Goal: Navigation & Orientation: Find specific page/section

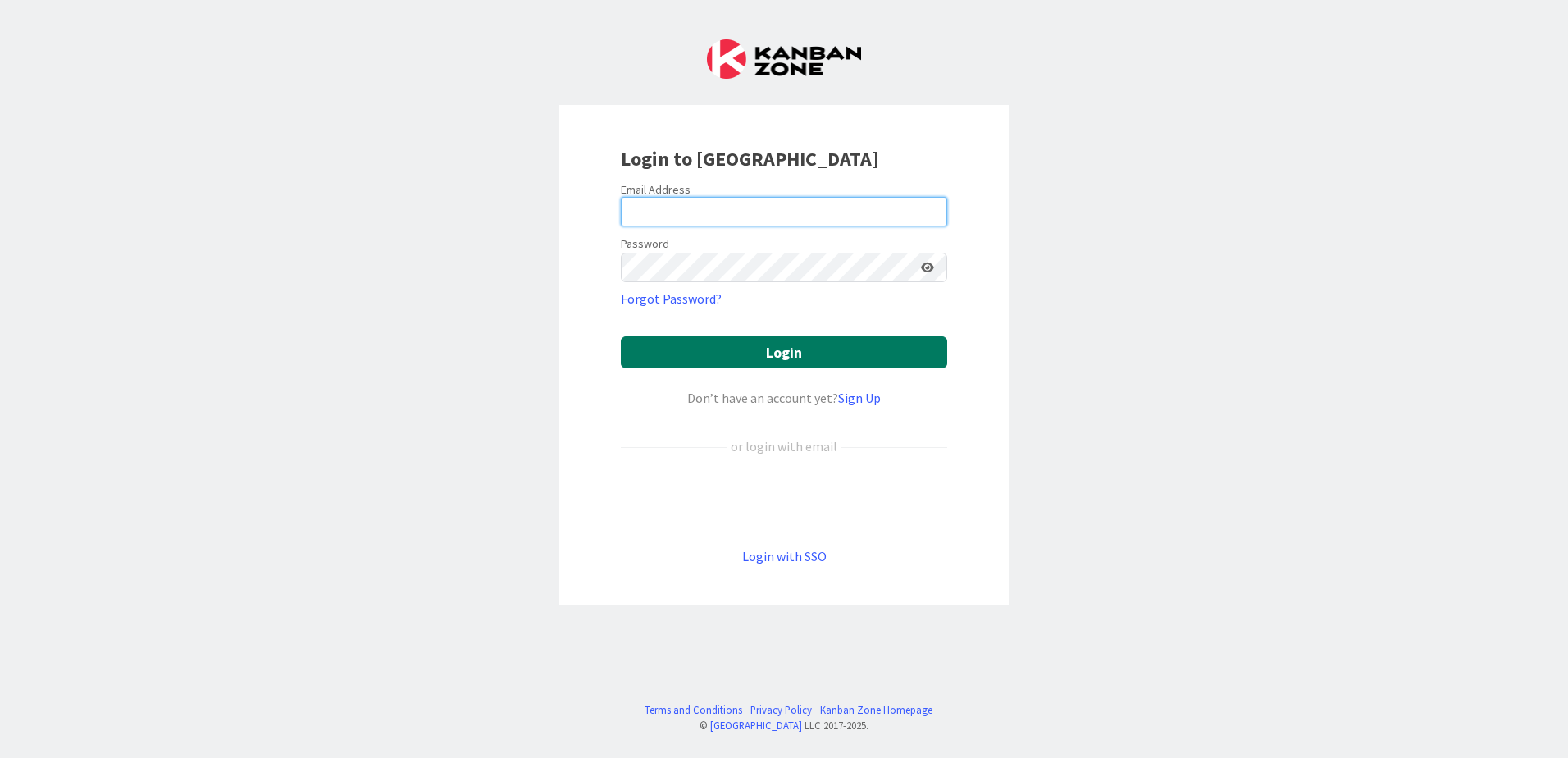
type input "[PERSON_NAME][EMAIL_ADDRESS][DOMAIN_NAME]"
click at [767, 361] on button "Login" at bounding box center [784, 353] width 326 height 32
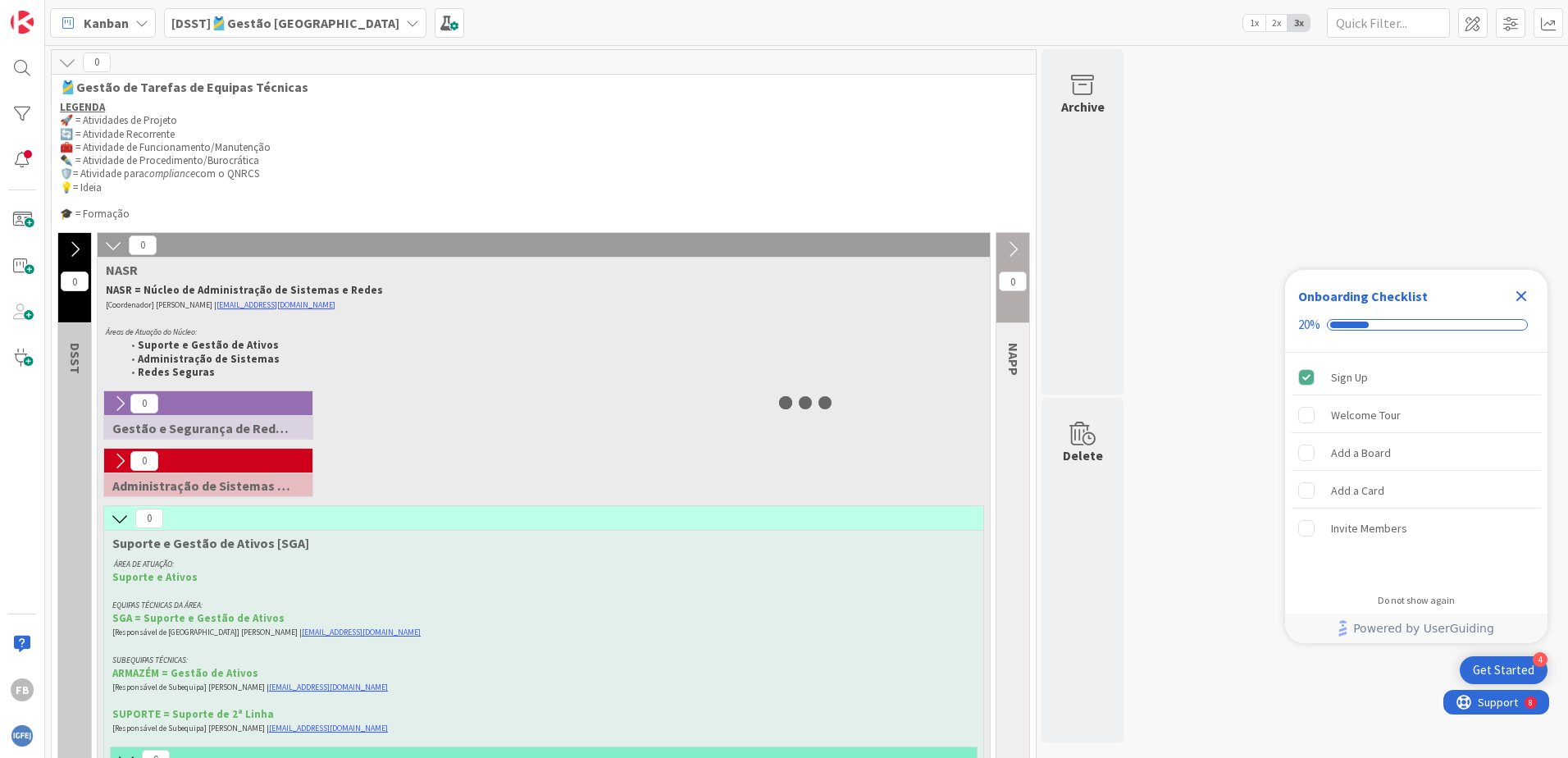
click at [1522, 292] on icon "Close Checklist" at bounding box center [1521, 296] width 20 height 20
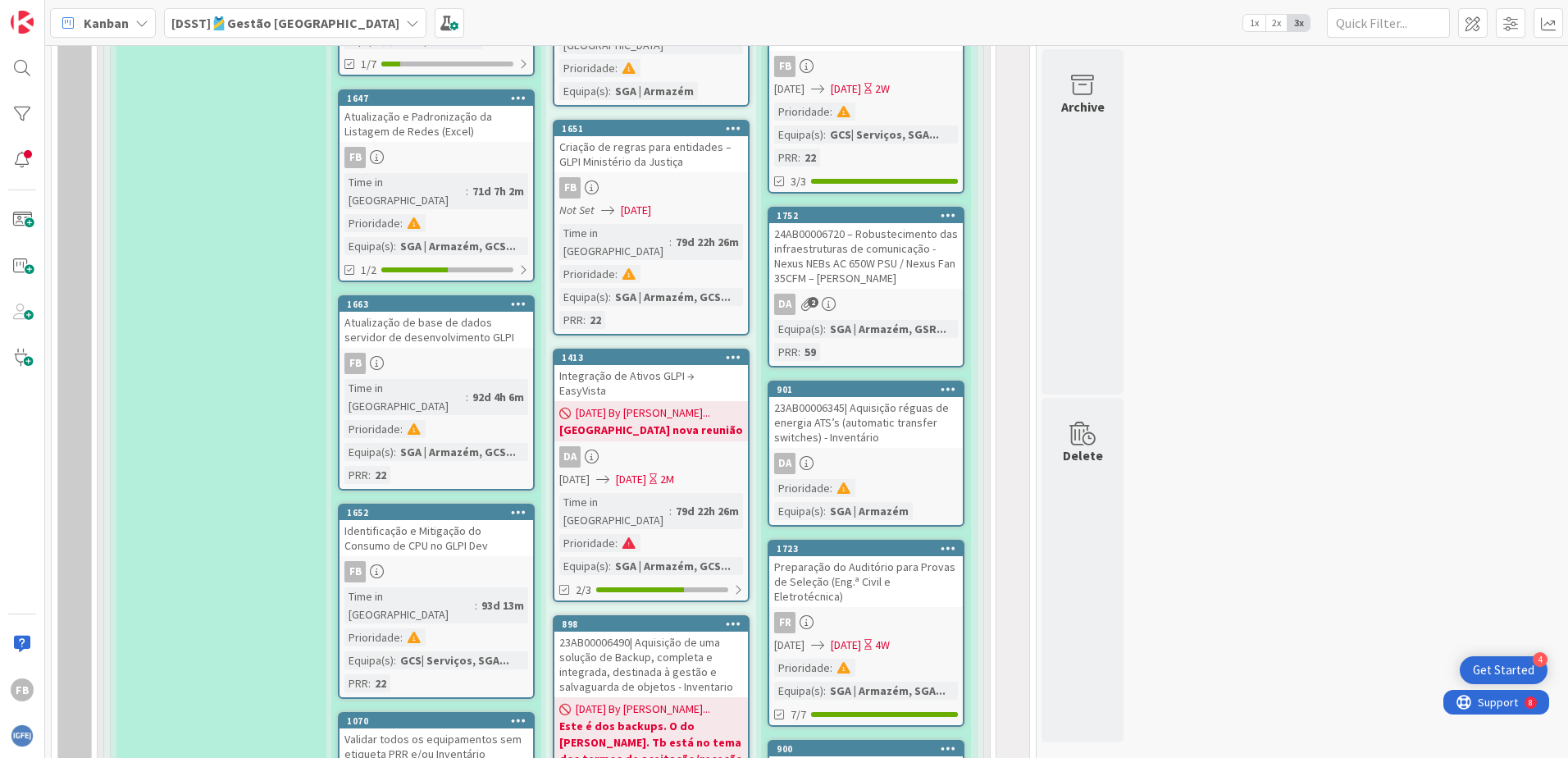
scroll to position [1886, 0]
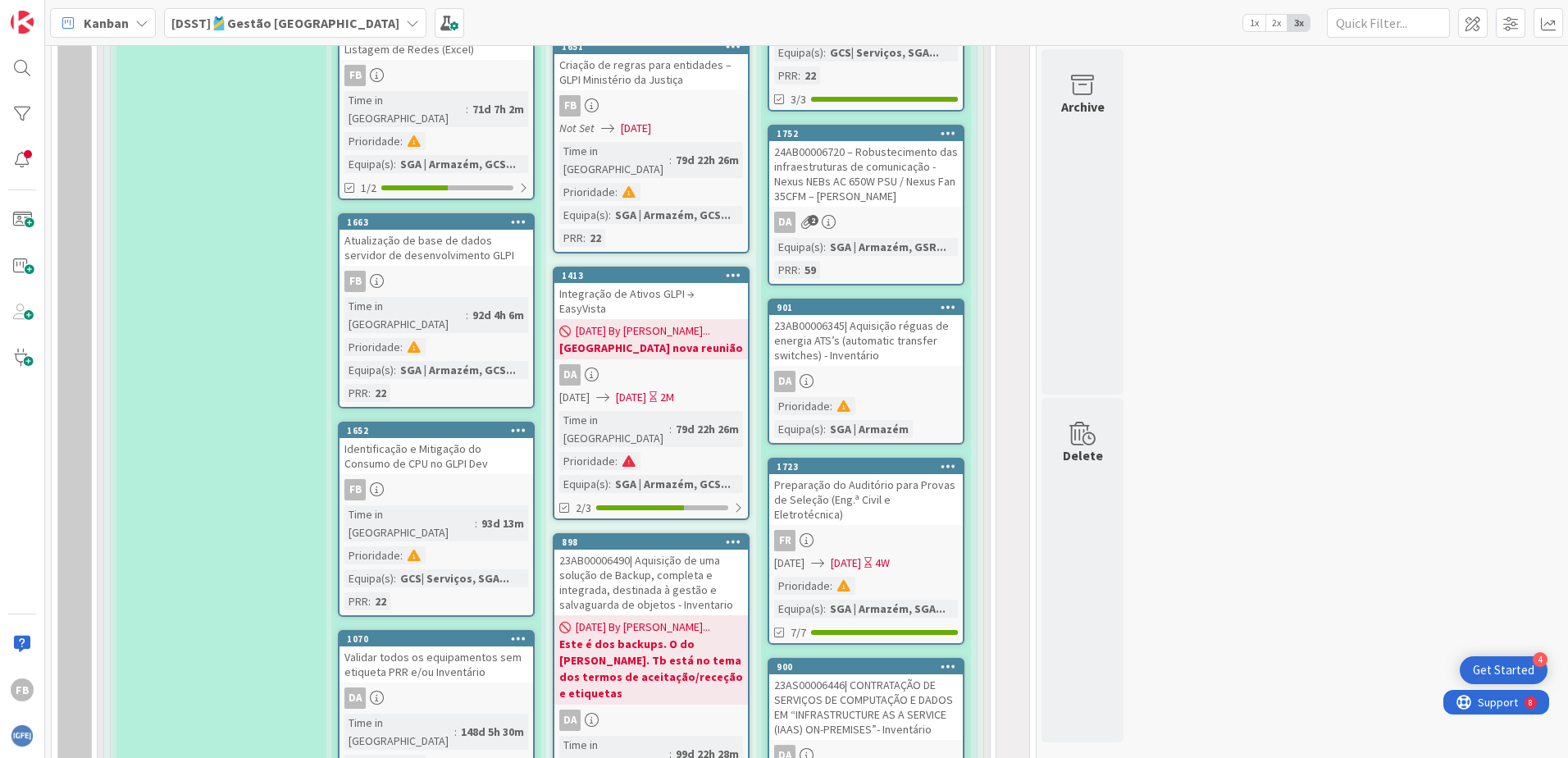
click at [460, 438] on div "Identificação e Mitigação do Consumo de CPU no GLPI Dev" at bounding box center [436, 456] width 194 height 36
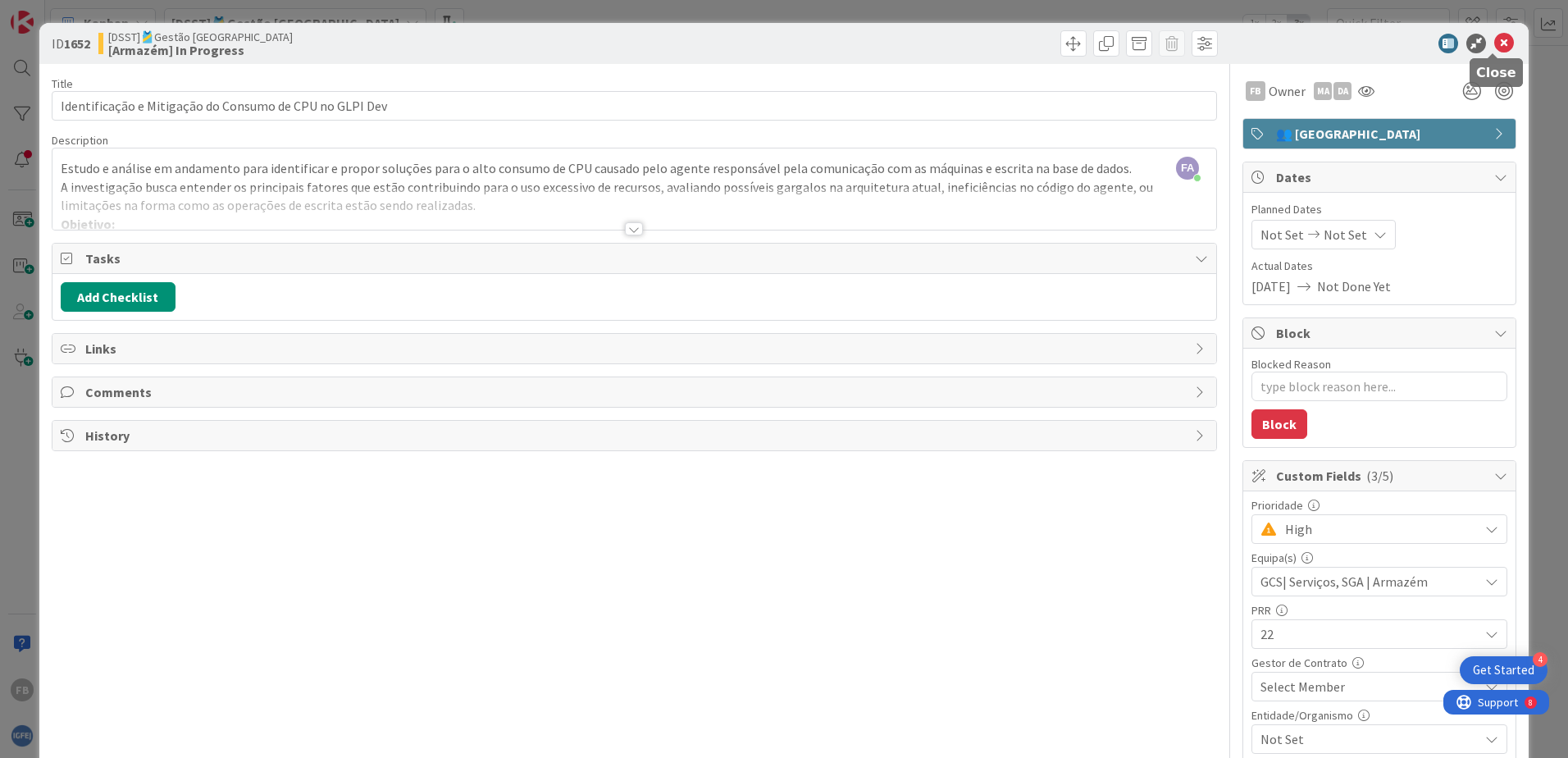
click at [1502, 41] on icon at bounding box center [1504, 43] width 20 height 20
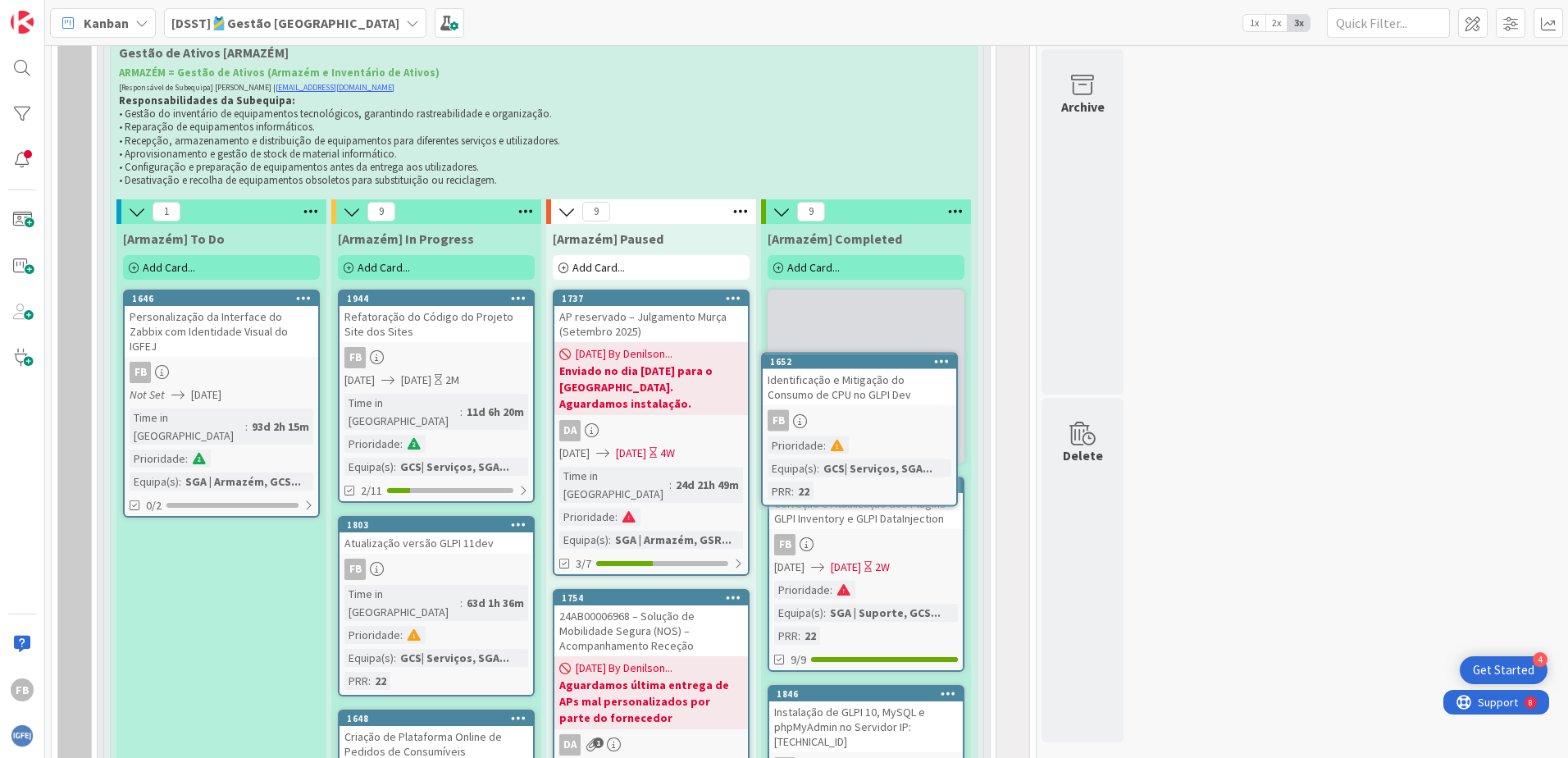
scroll to position [732, 0]
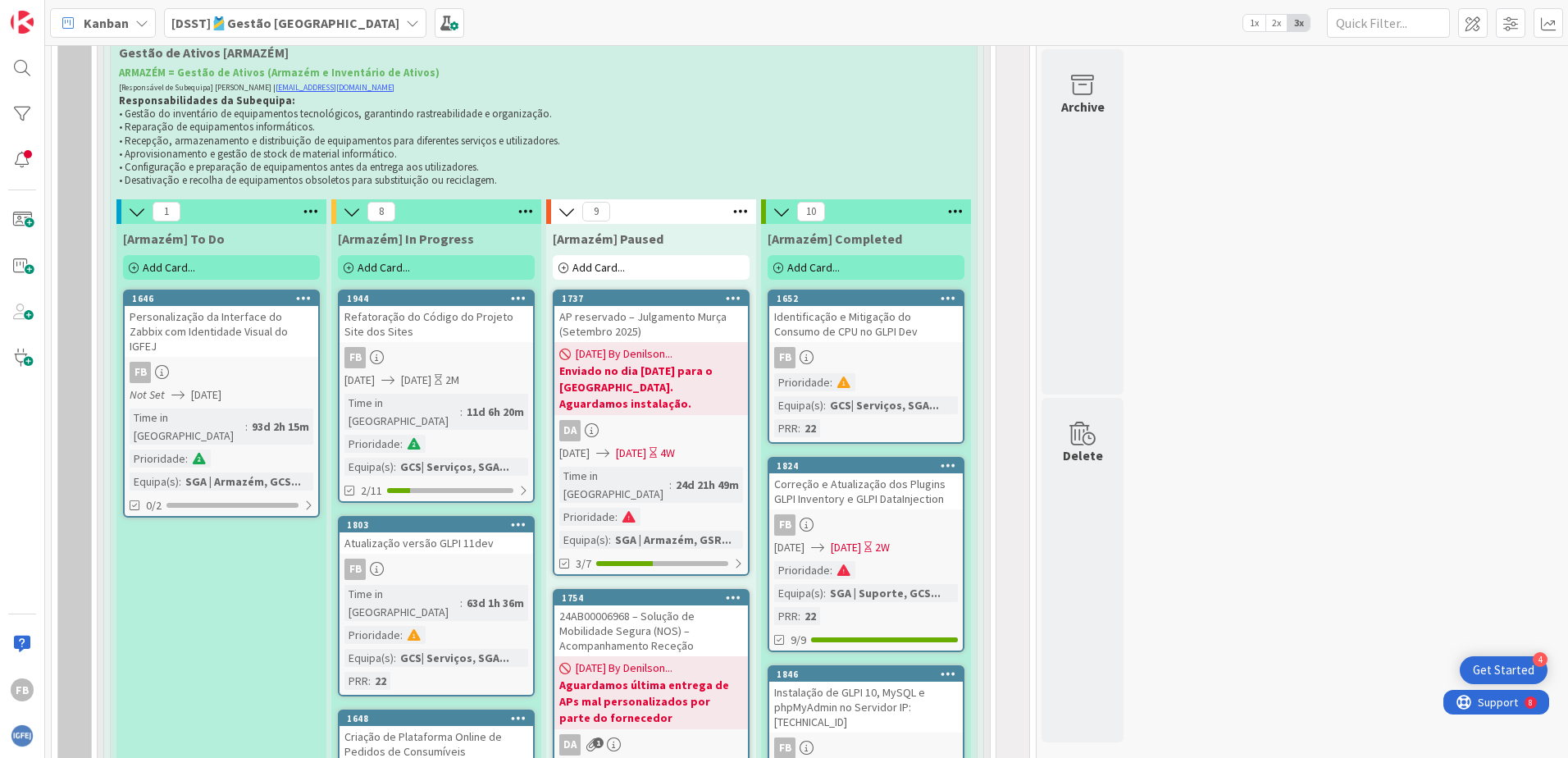
click at [867, 354] on div "FB" at bounding box center [866, 357] width 194 height 22
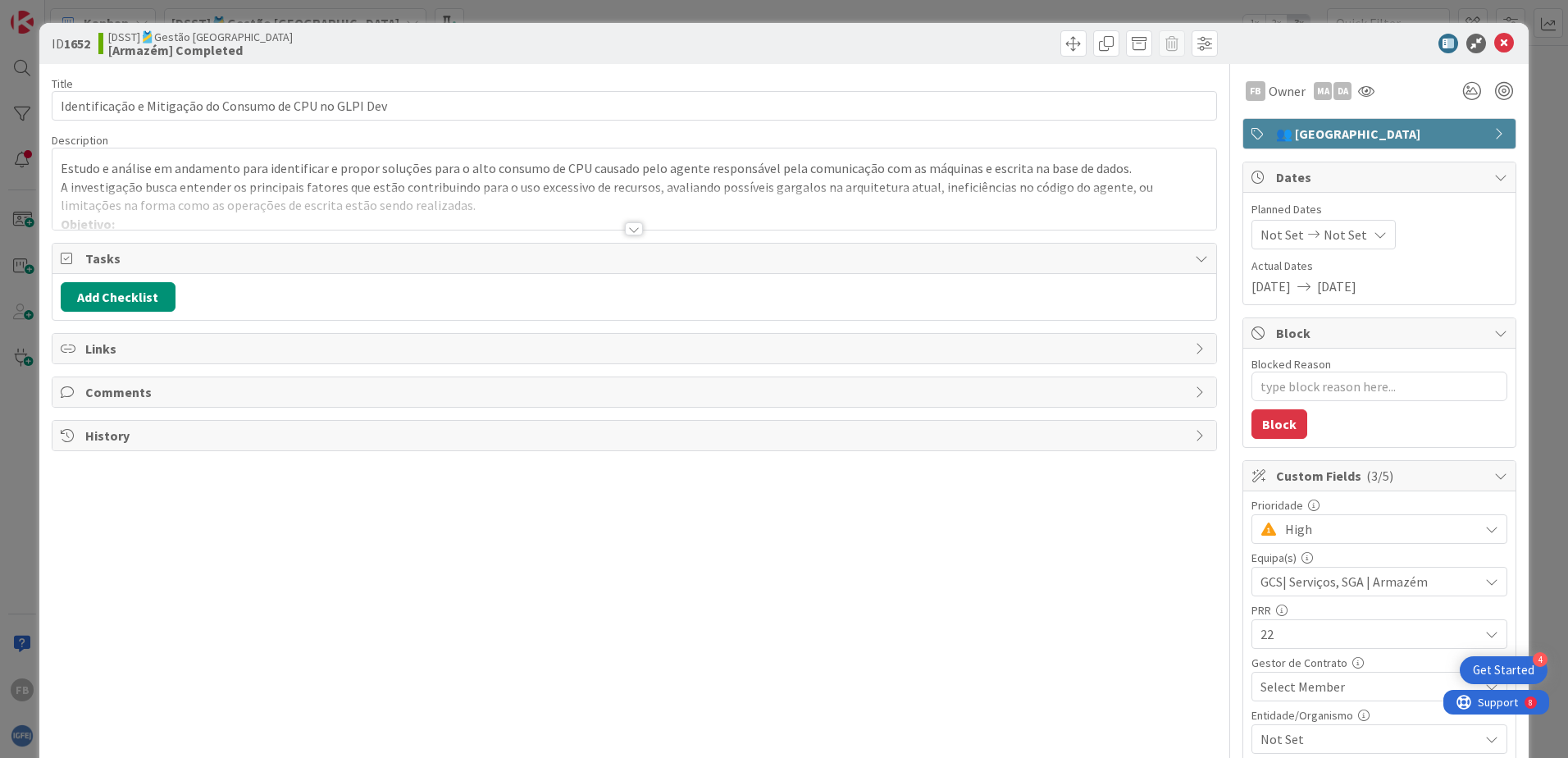
click at [1295, 243] on div "Not Set Not Set" at bounding box center [1323, 234] width 145 height 29
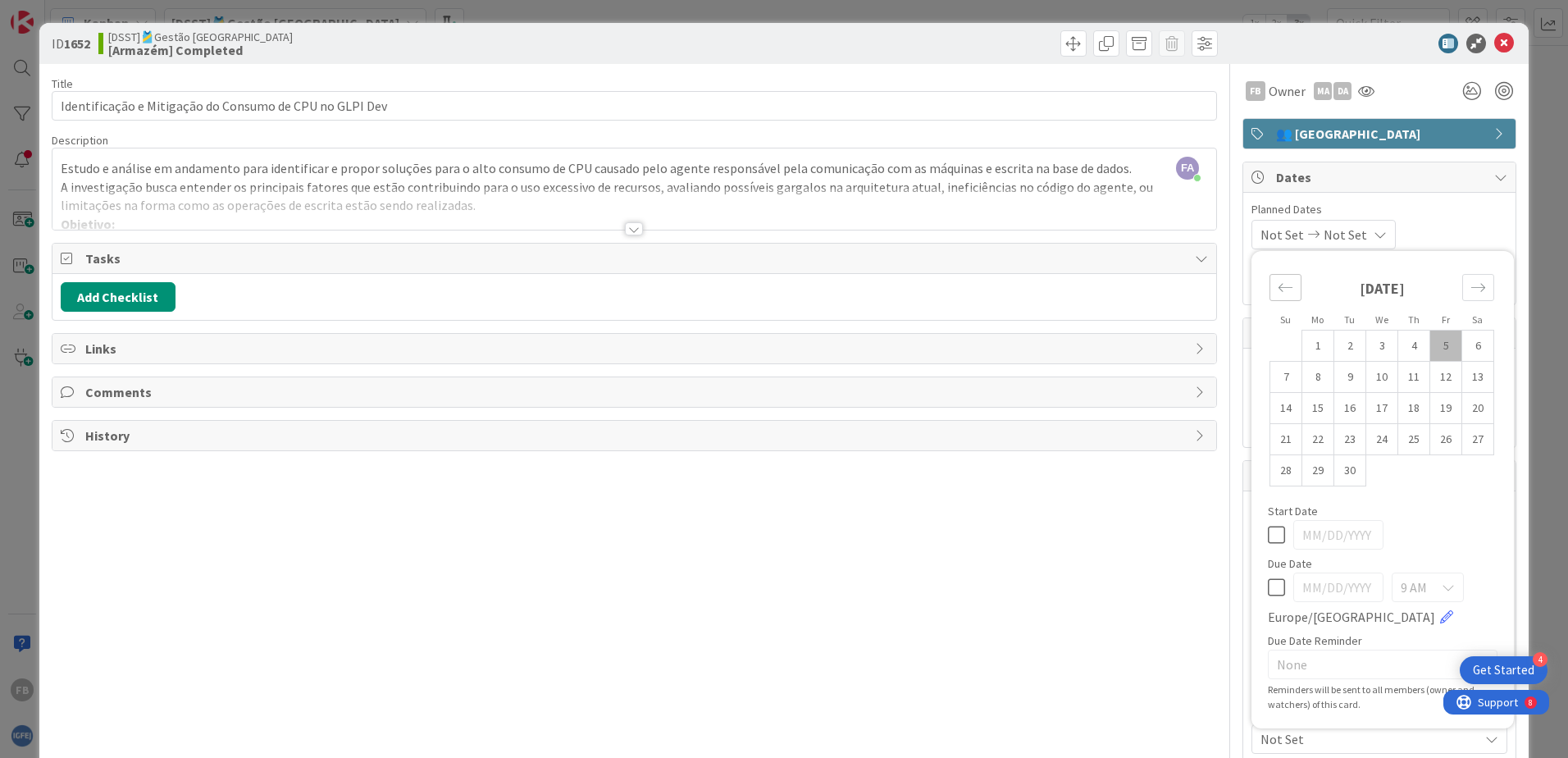
click at [1278, 281] on icon "Move backward to switch to the previous month." at bounding box center [1285, 287] width 15 height 15
click at [1461, 239] on div "Not Set Not Set Su Mo Tu We Th Fr Sa [DATE] 1 2 3 4 5 6 7 8 9 10 11 12 13 14 15…" at bounding box center [1379, 234] width 256 height 29
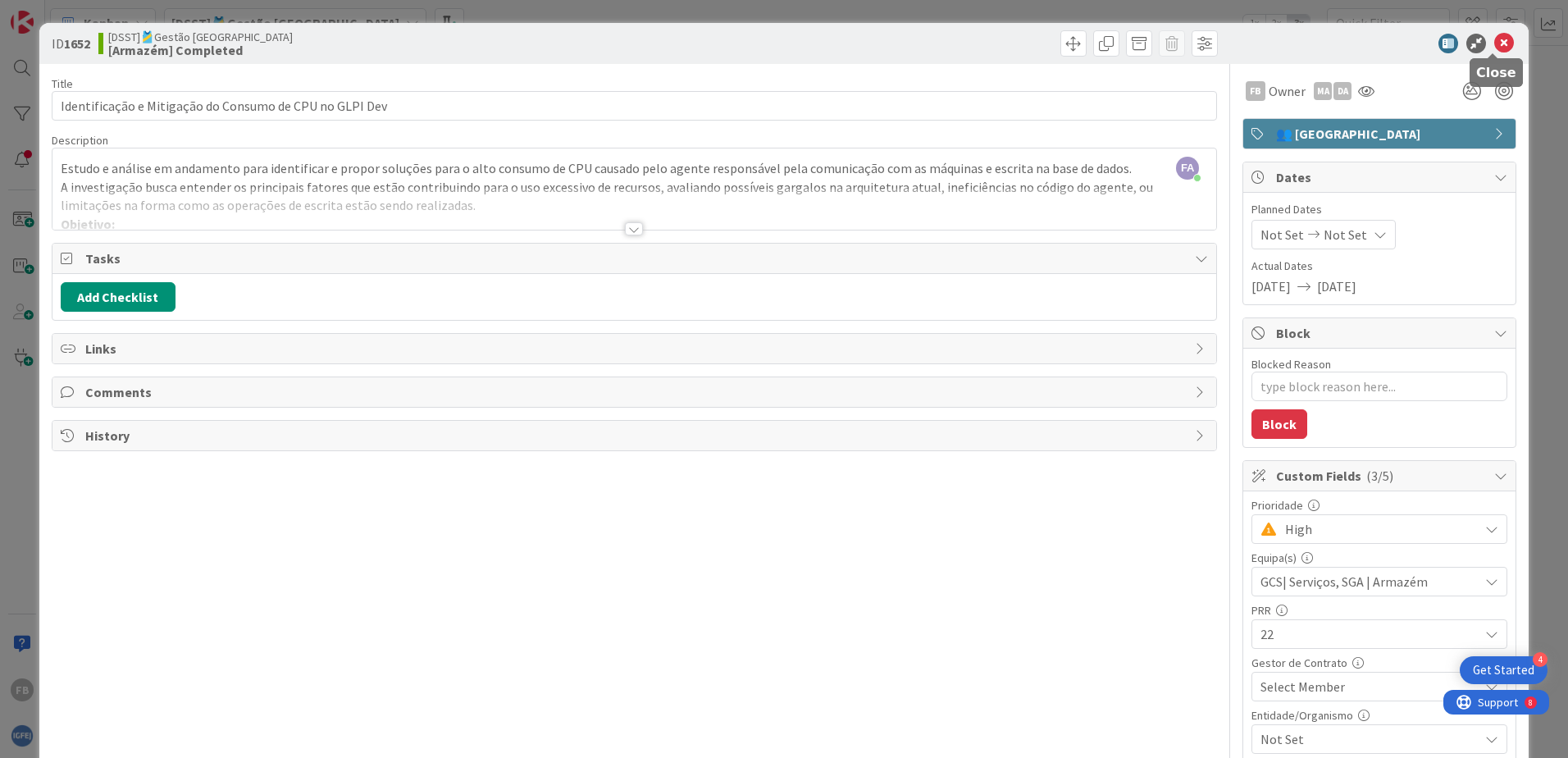
click at [1494, 46] on icon at bounding box center [1504, 43] width 20 height 20
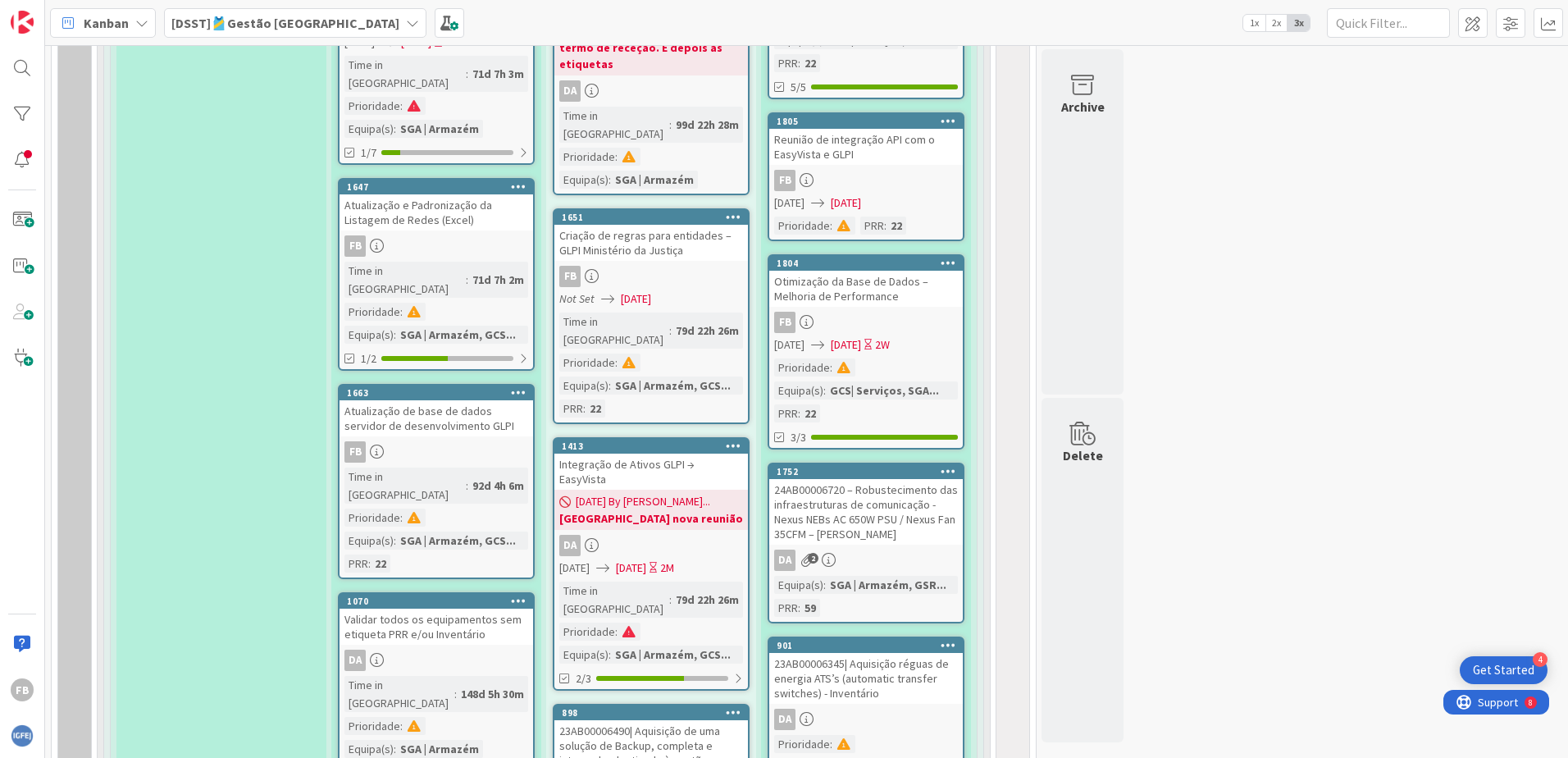
scroll to position [1798, 0]
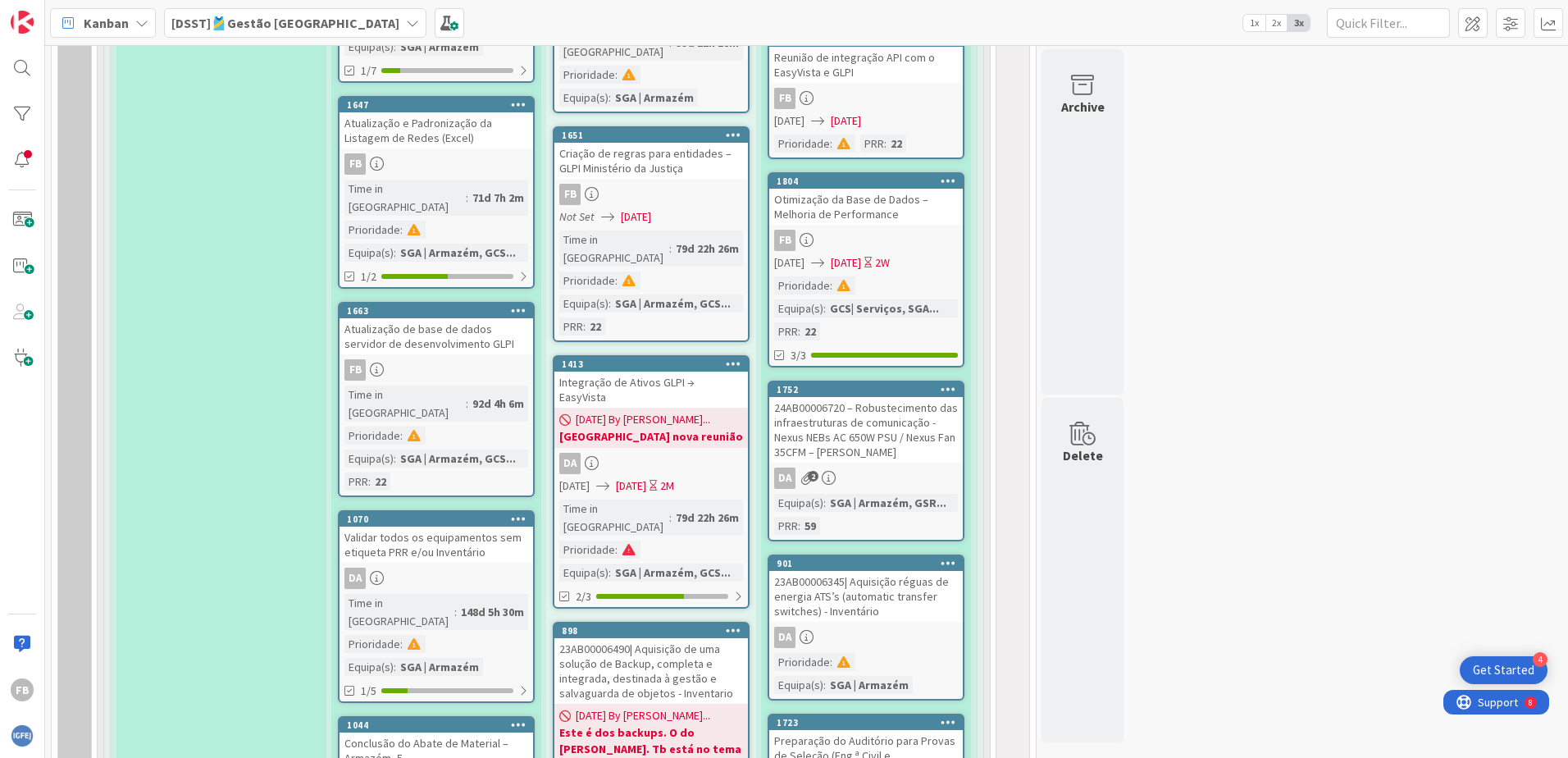
click at [487, 319] on div "Atualização de base de dados servidor de desenvolvimento GLPI" at bounding box center [436, 336] width 194 height 36
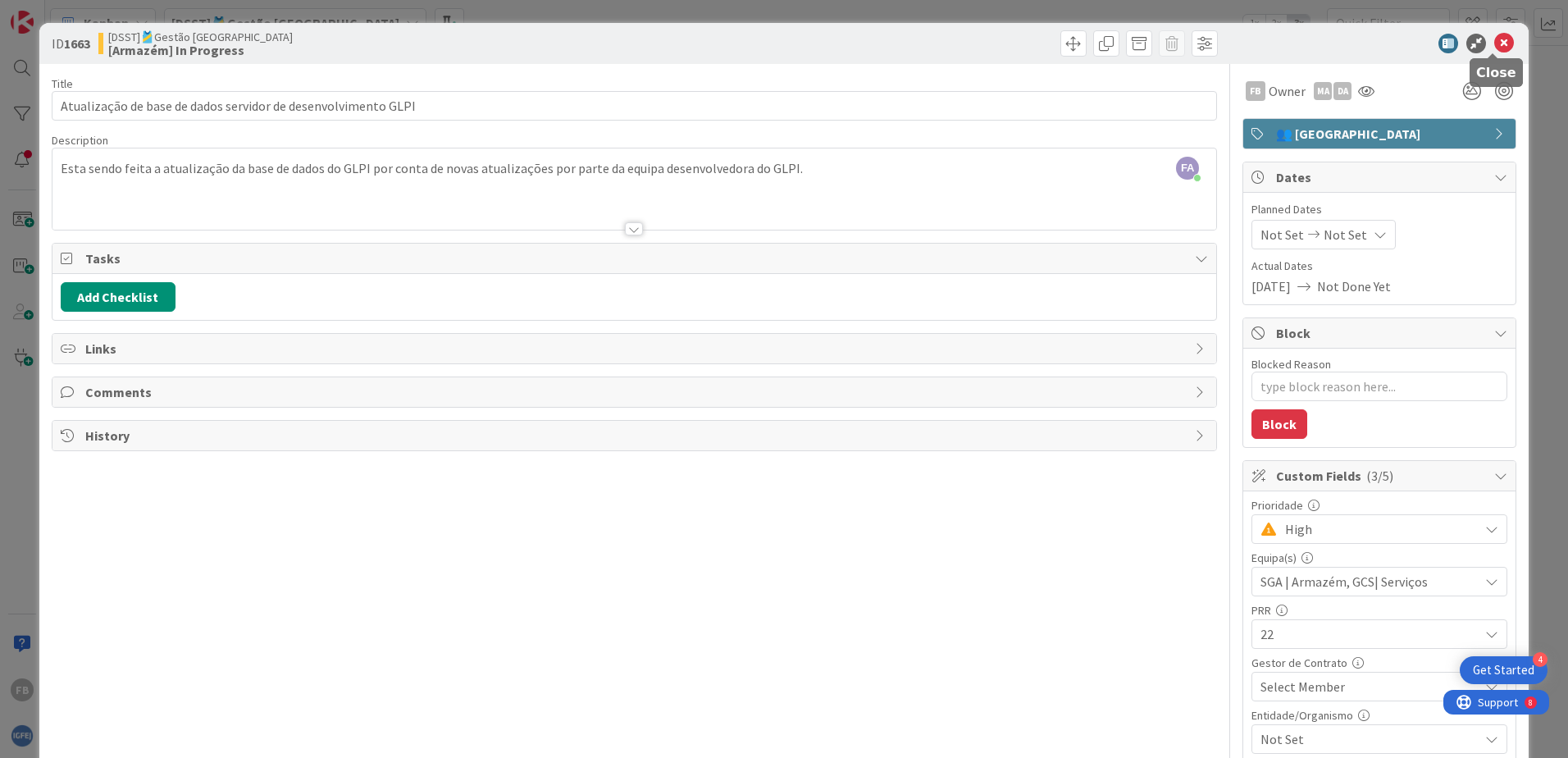
click at [1494, 49] on icon at bounding box center [1504, 43] width 20 height 20
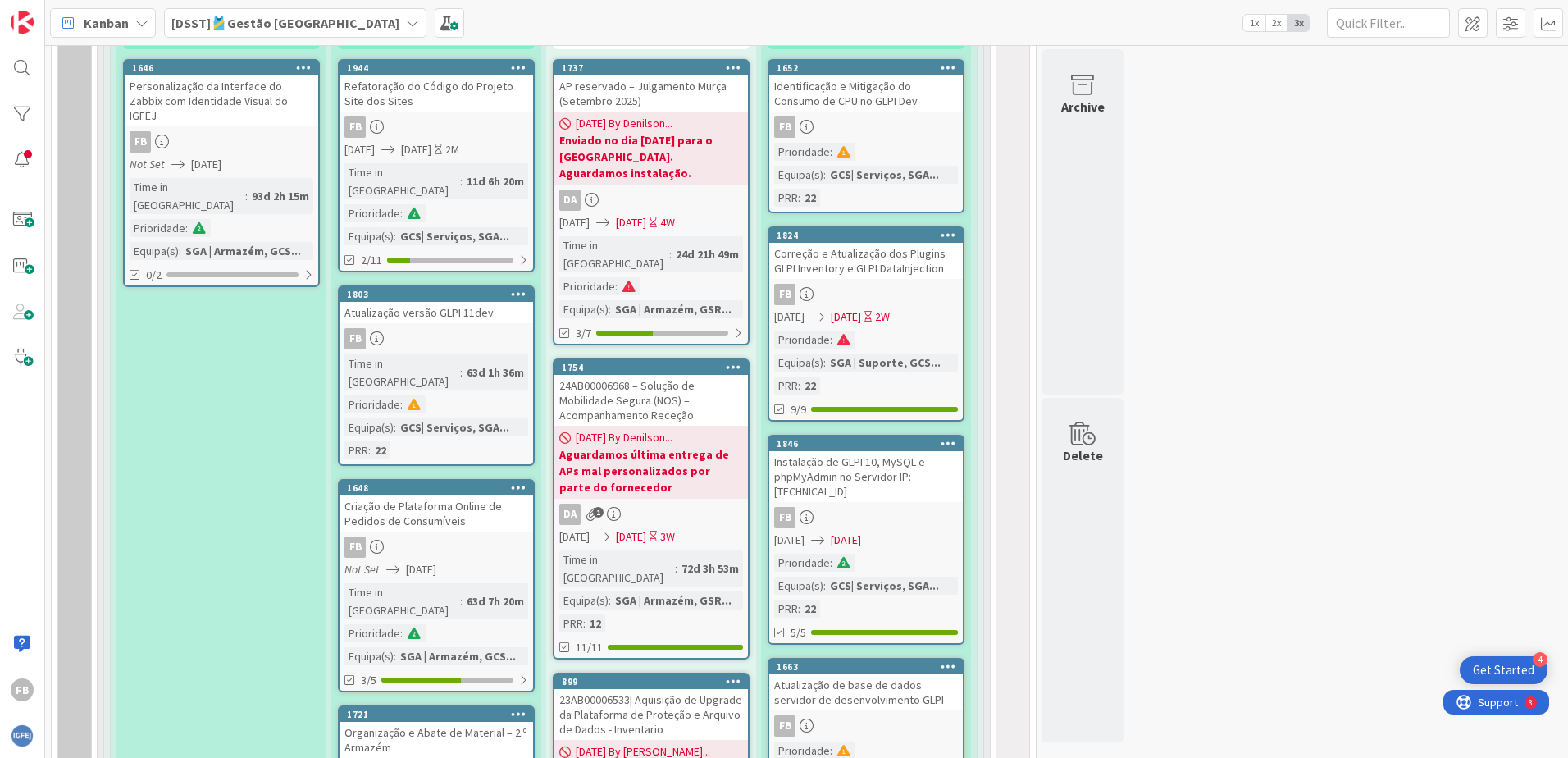
scroll to position [880, 0]
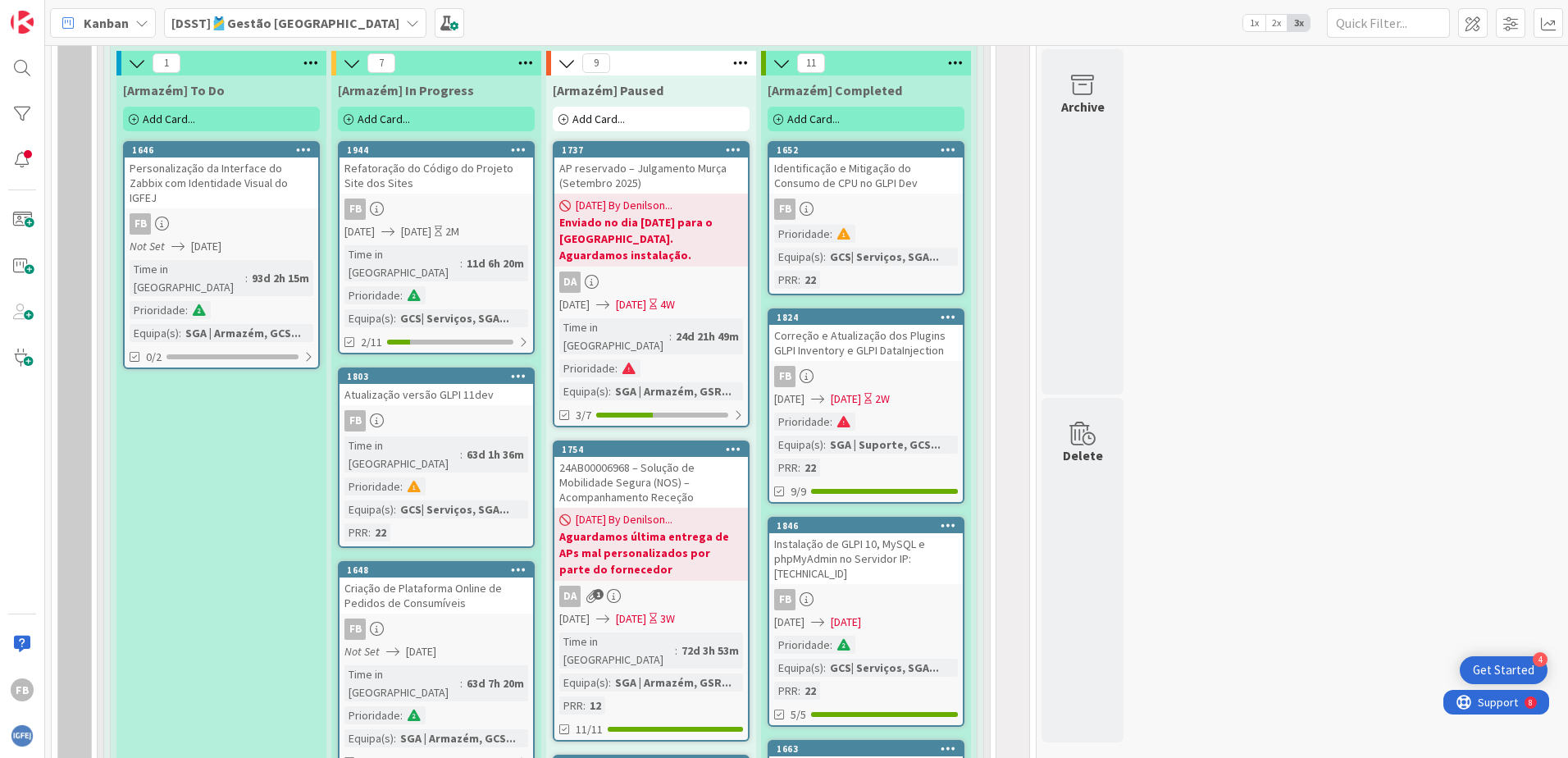
click at [421, 384] on div "Atualização versão GLPI 11dev" at bounding box center [436, 394] width 194 height 22
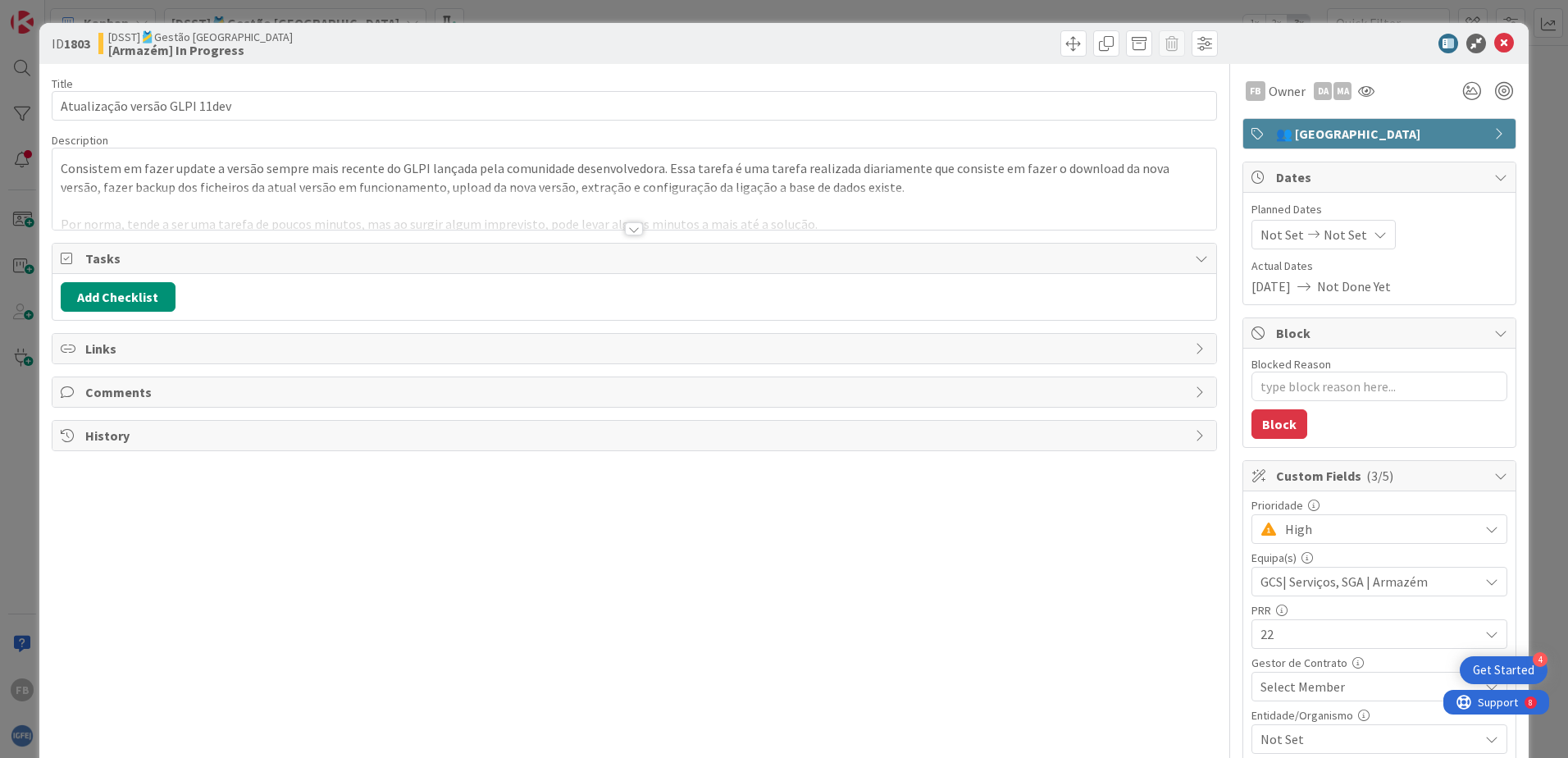
click at [646, 230] on div at bounding box center [634, 221] width 1165 height 18
click at [634, 230] on div at bounding box center [633, 229] width 18 height 13
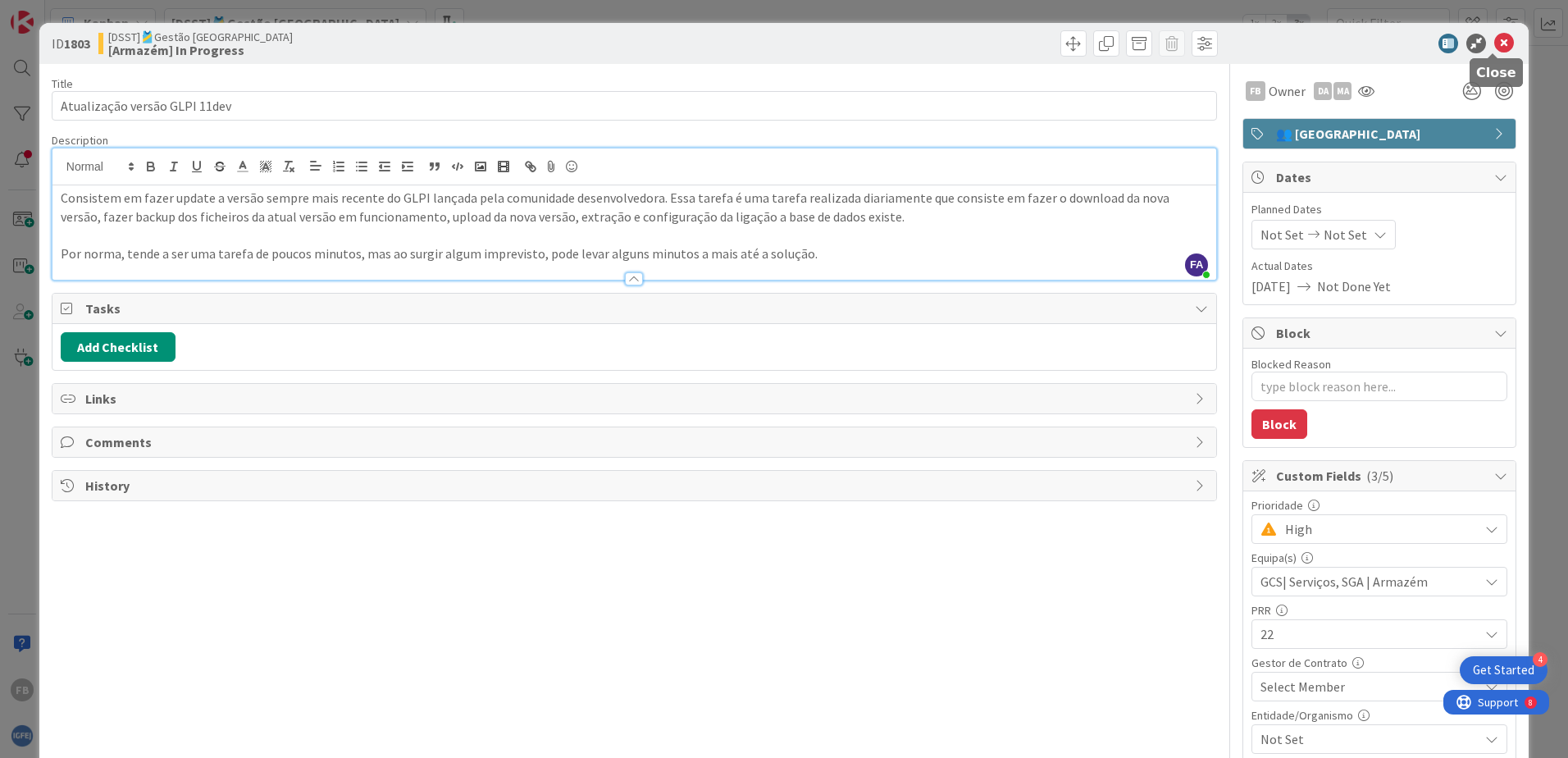
click at [1494, 47] on icon at bounding box center [1504, 43] width 20 height 20
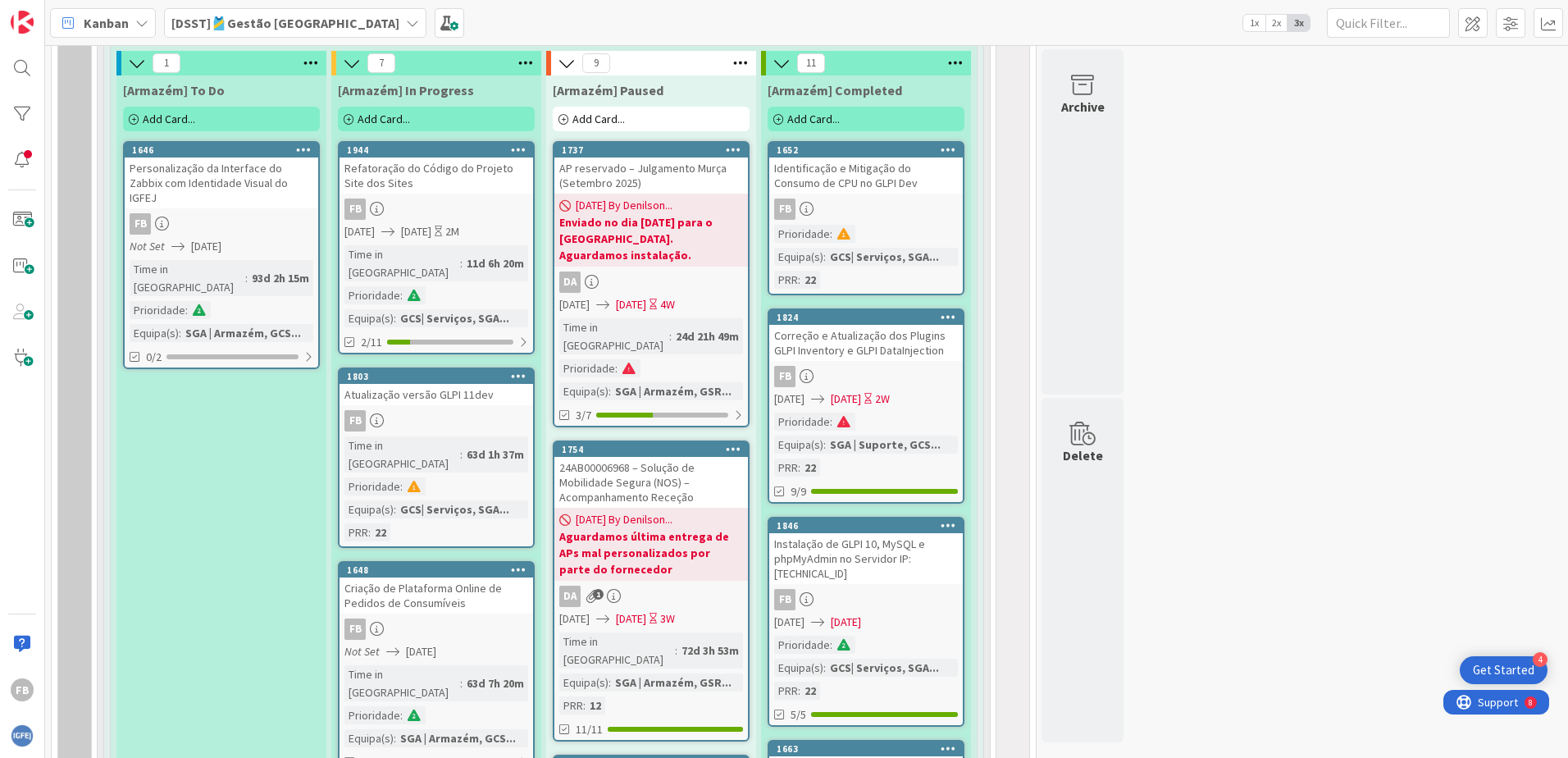
click at [444, 187] on div "Refatoração do Código do Projeto Site dos Sites" at bounding box center [436, 176] width 194 height 36
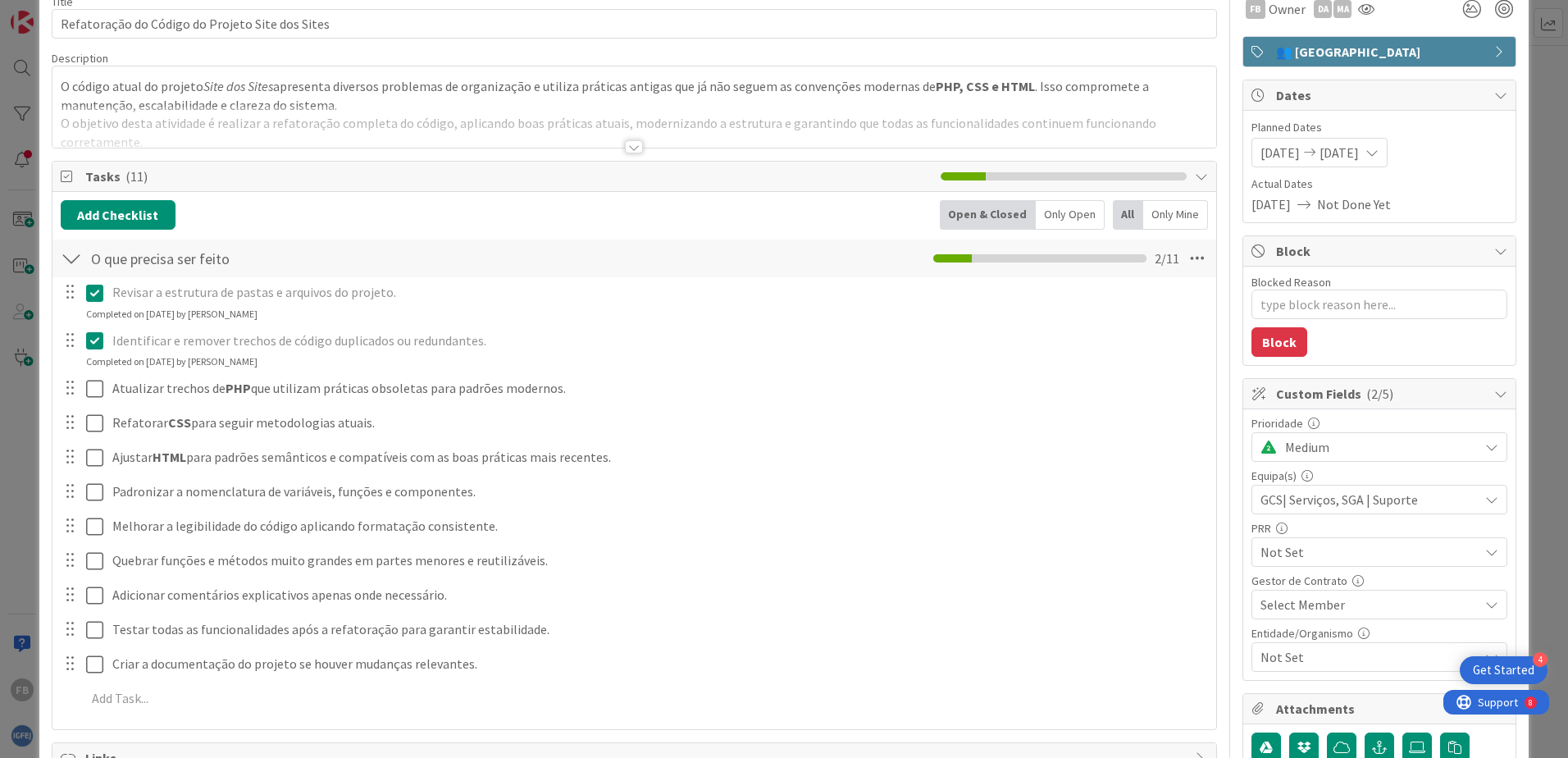
scroll to position [227, 0]
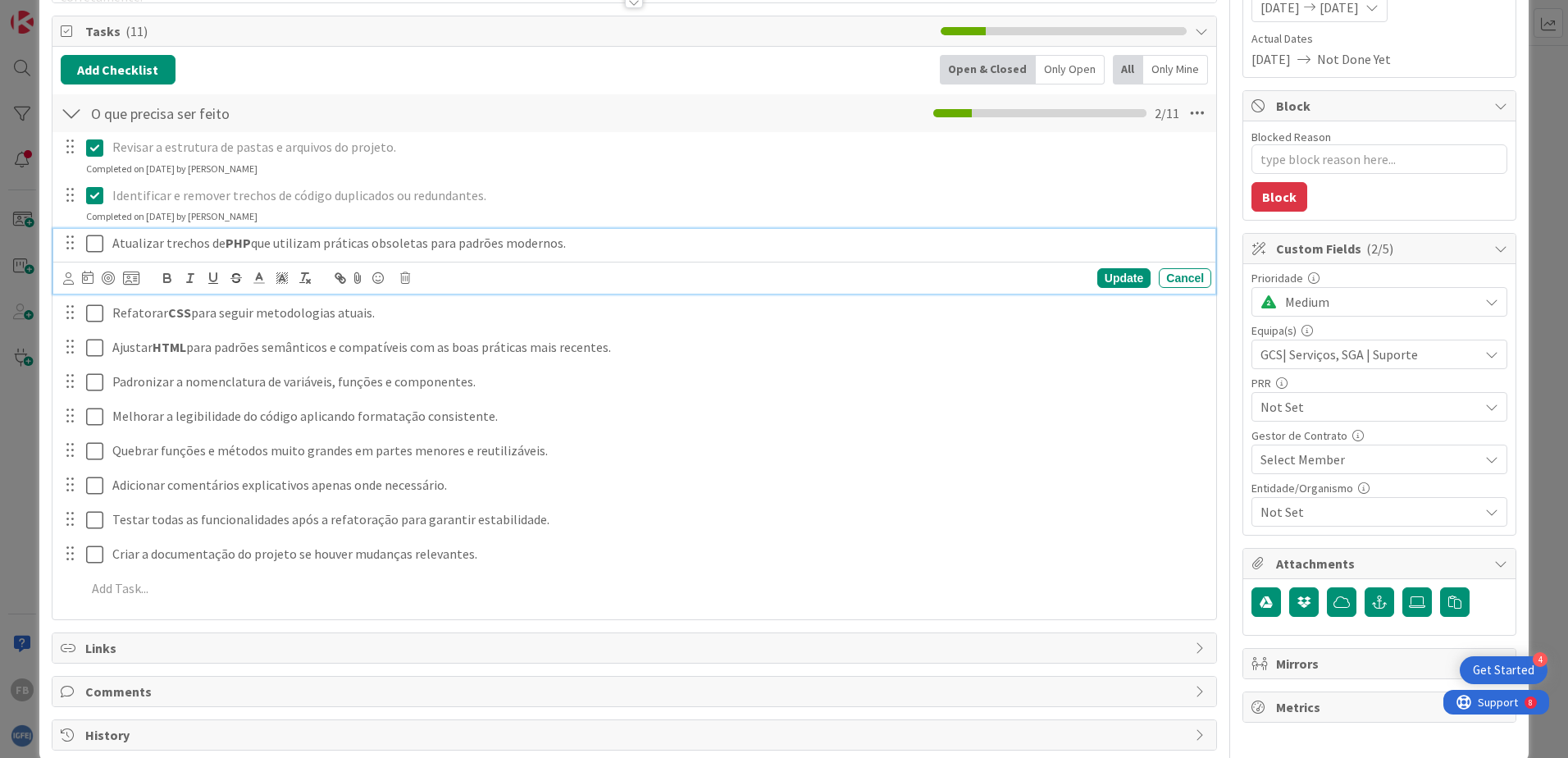
click at [90, 239] on icon at bounding box center [95, 243] width 17 height 20
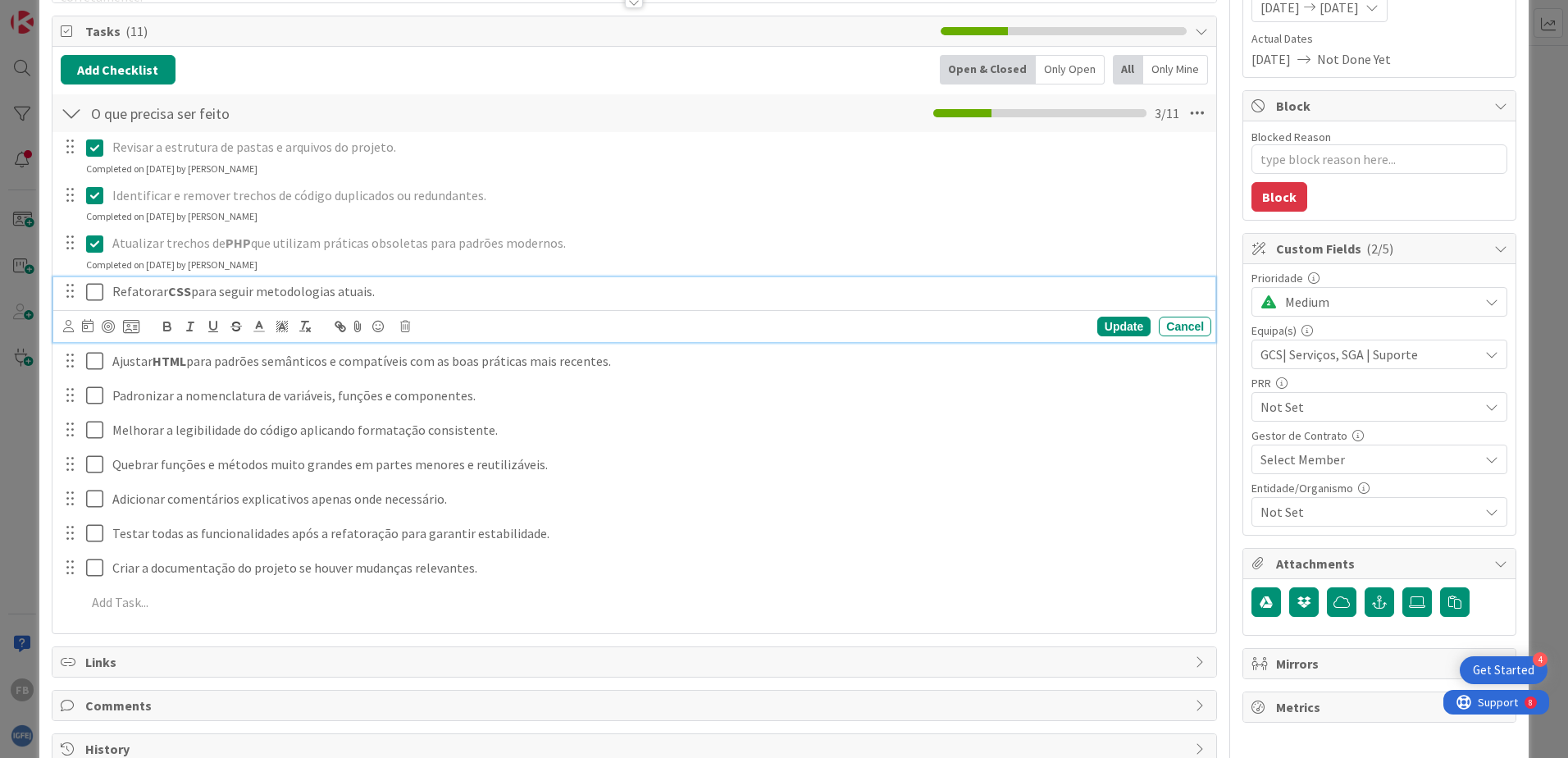
click at [90, 292] on icon at bounding box center [95, 292] width 17 height 20
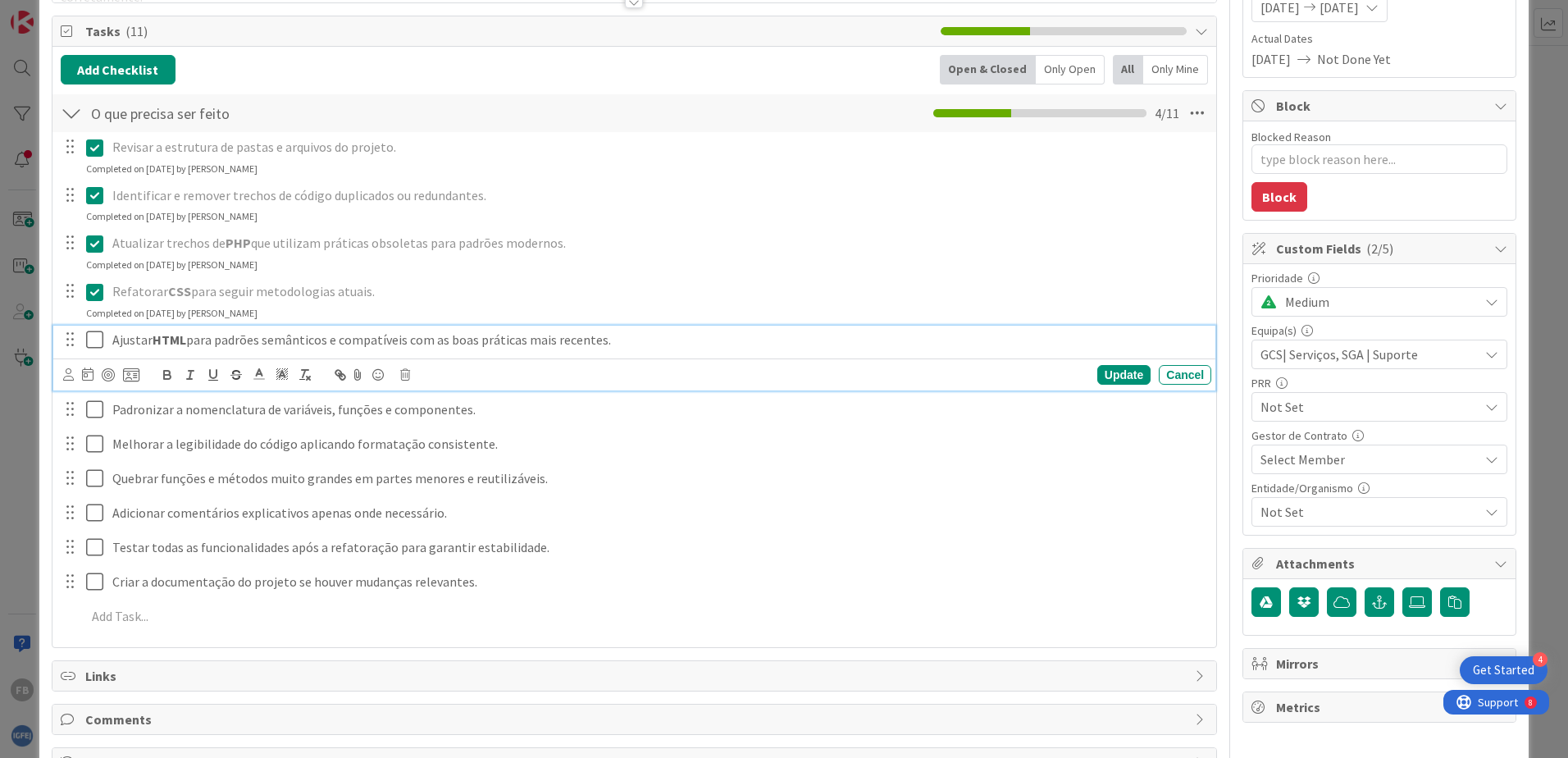
click at [103, 339] on button at bounding box center [95, 340] width 20 height 26
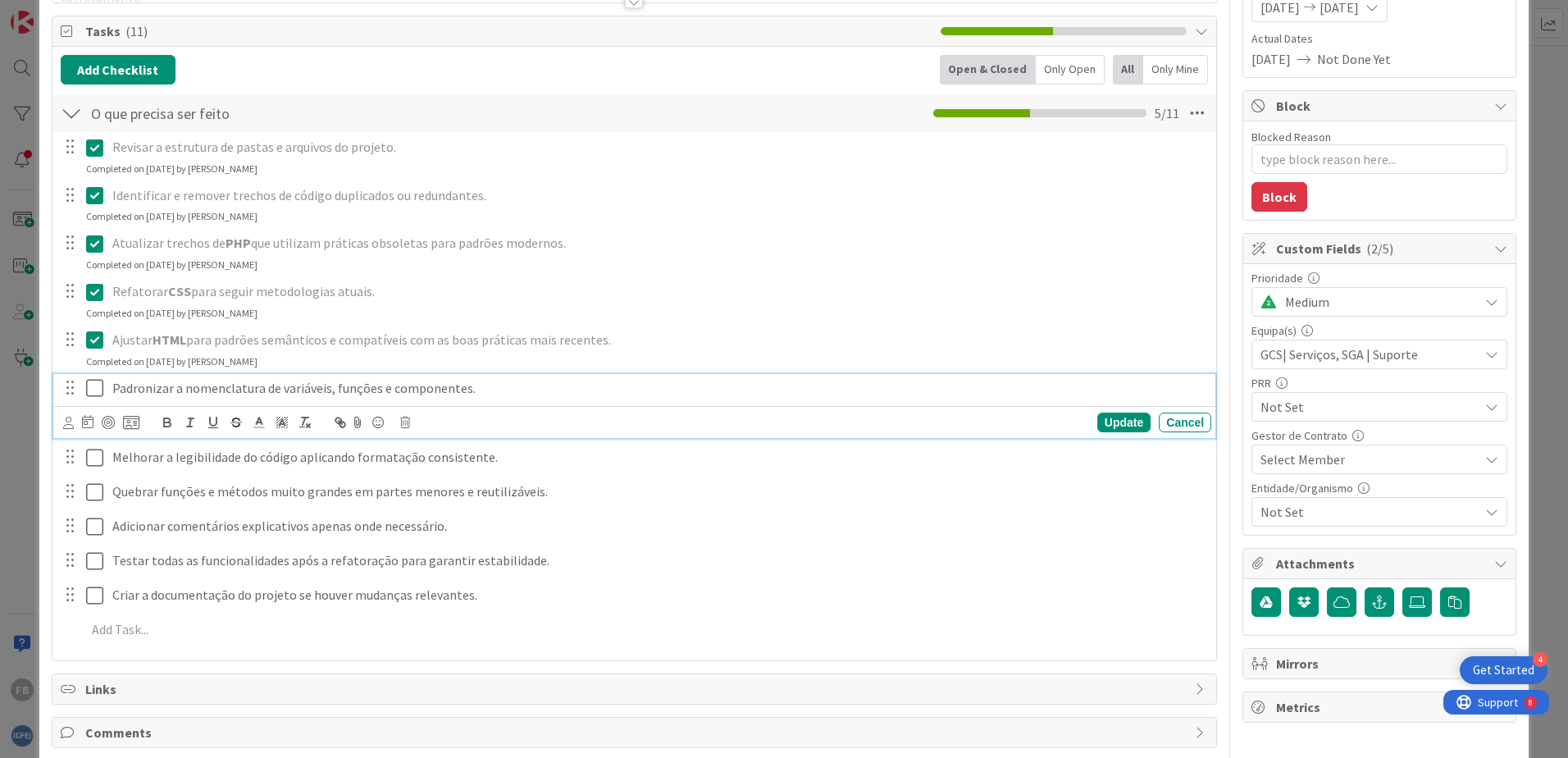
click at [90, 388] on icon at bounding box center [95, 388] width 17 height 20
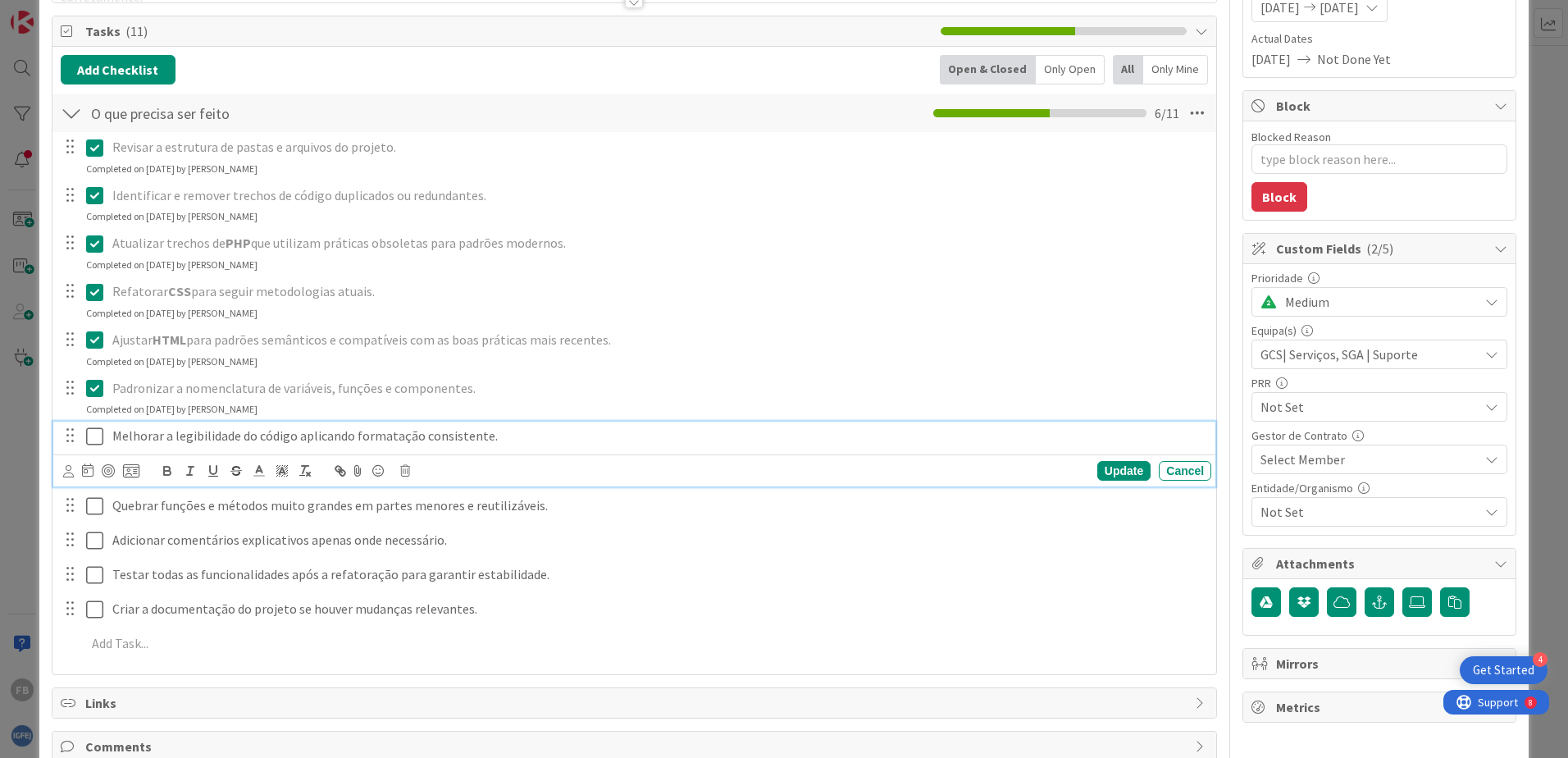
click at [89, 435] on icon at bounding box center [95, 436] width 17 height 20
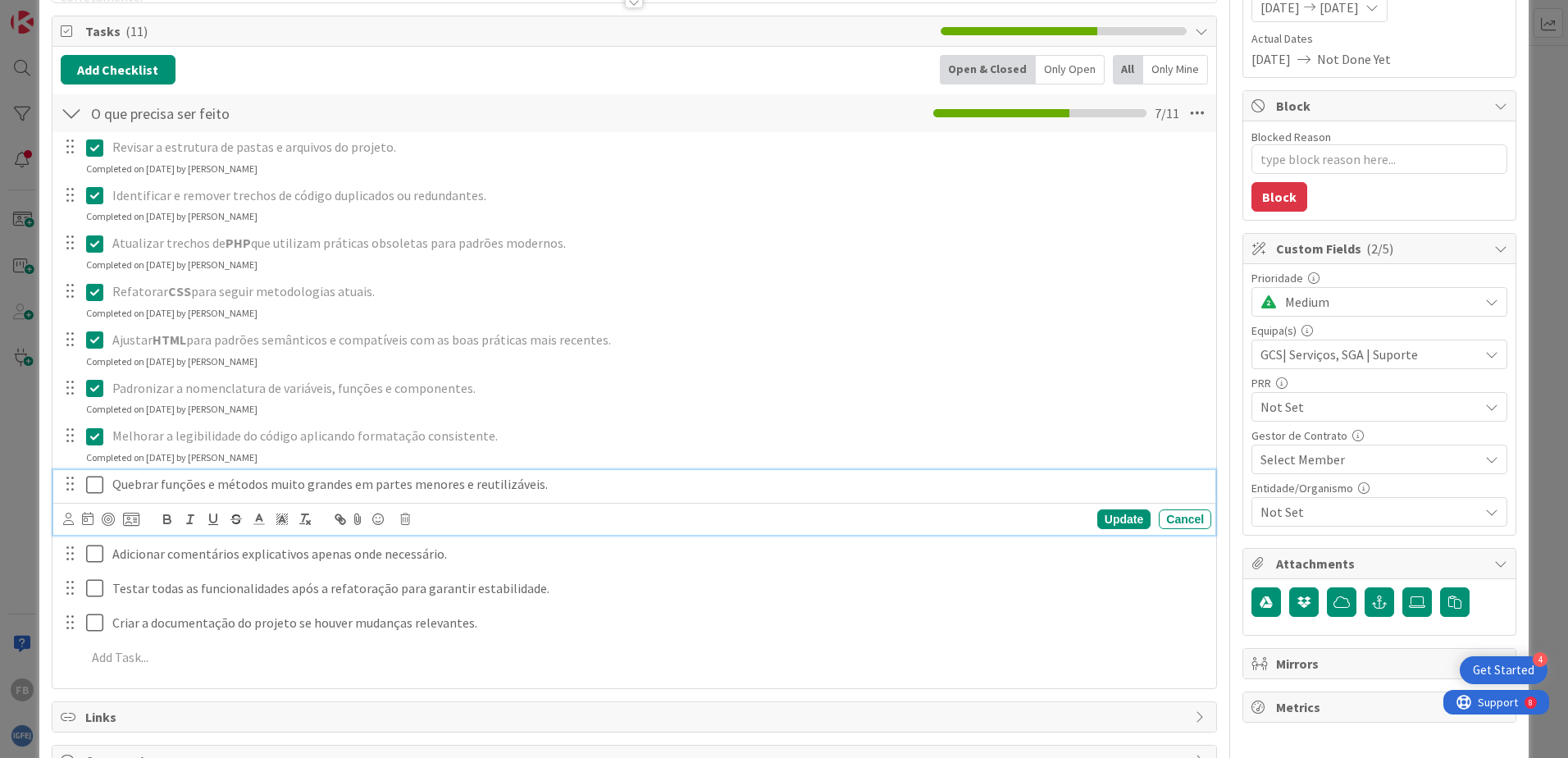
click at [87, 486] on icon at bounding box center [95, 484] width 17 height 20
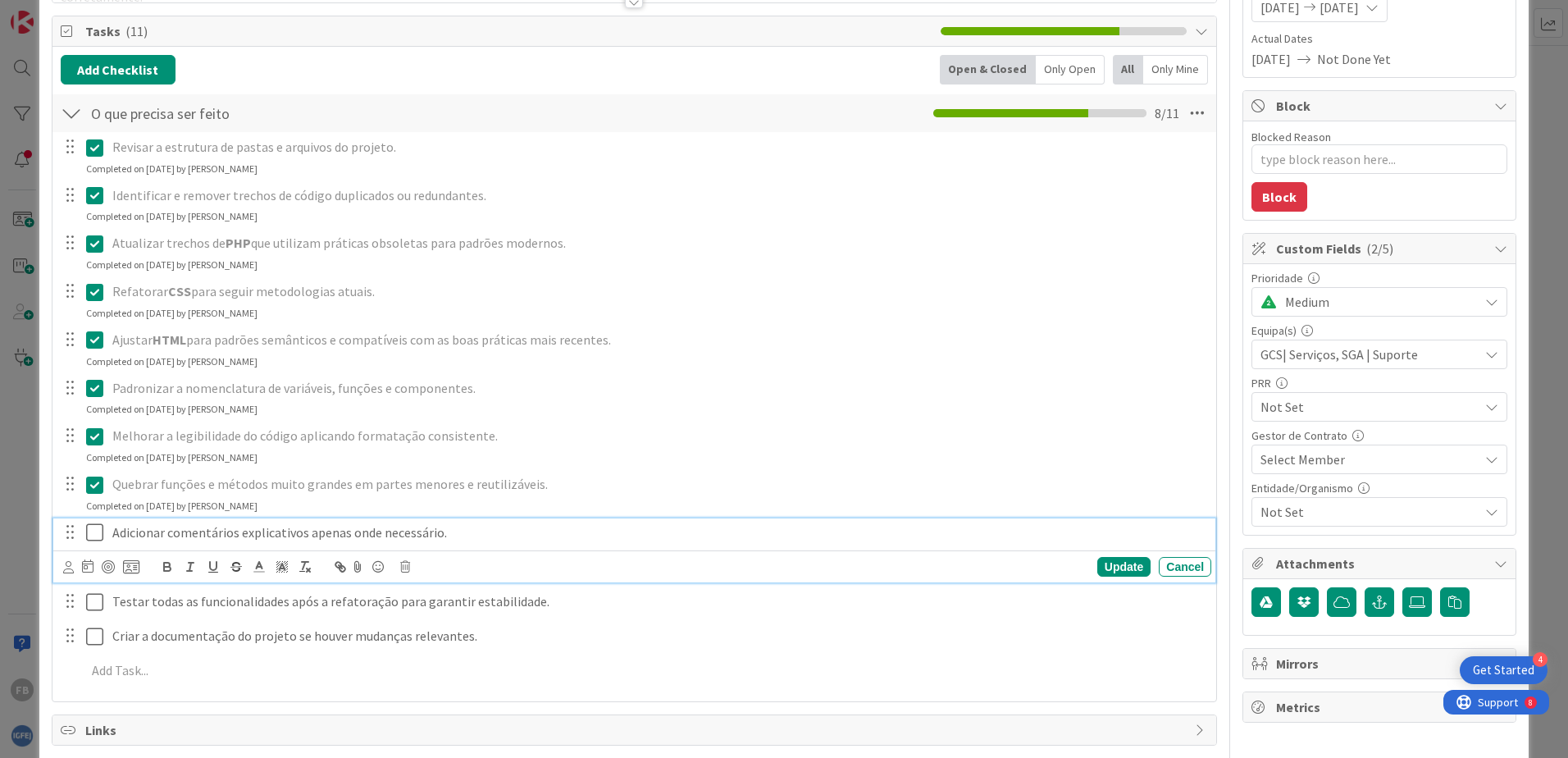
click at [95, 530] on icon at bounding box center [95, 532] width 17 height 20
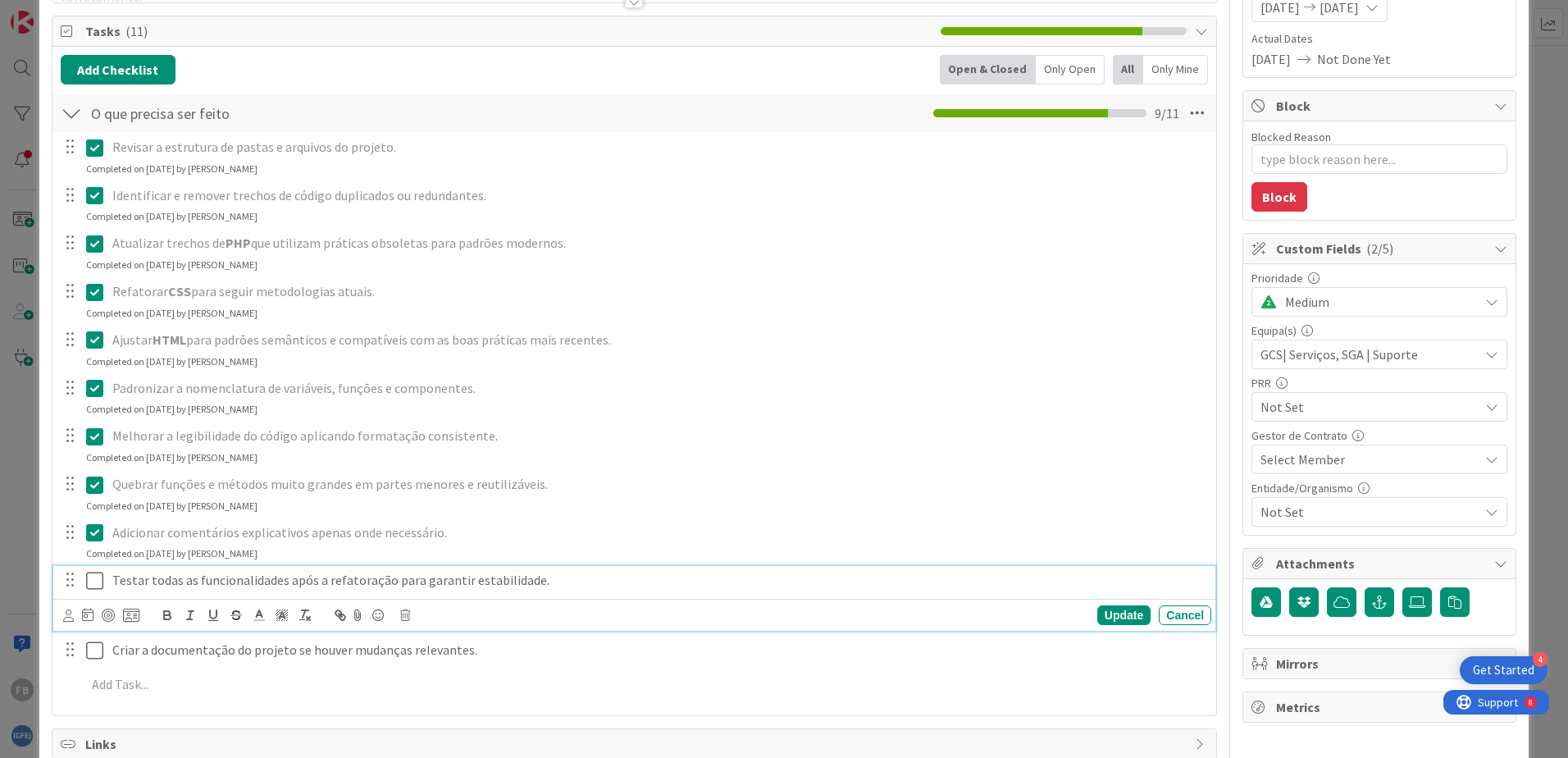
click at [102, 577] on icon at bounding box center [95, 580] width 17 height 20
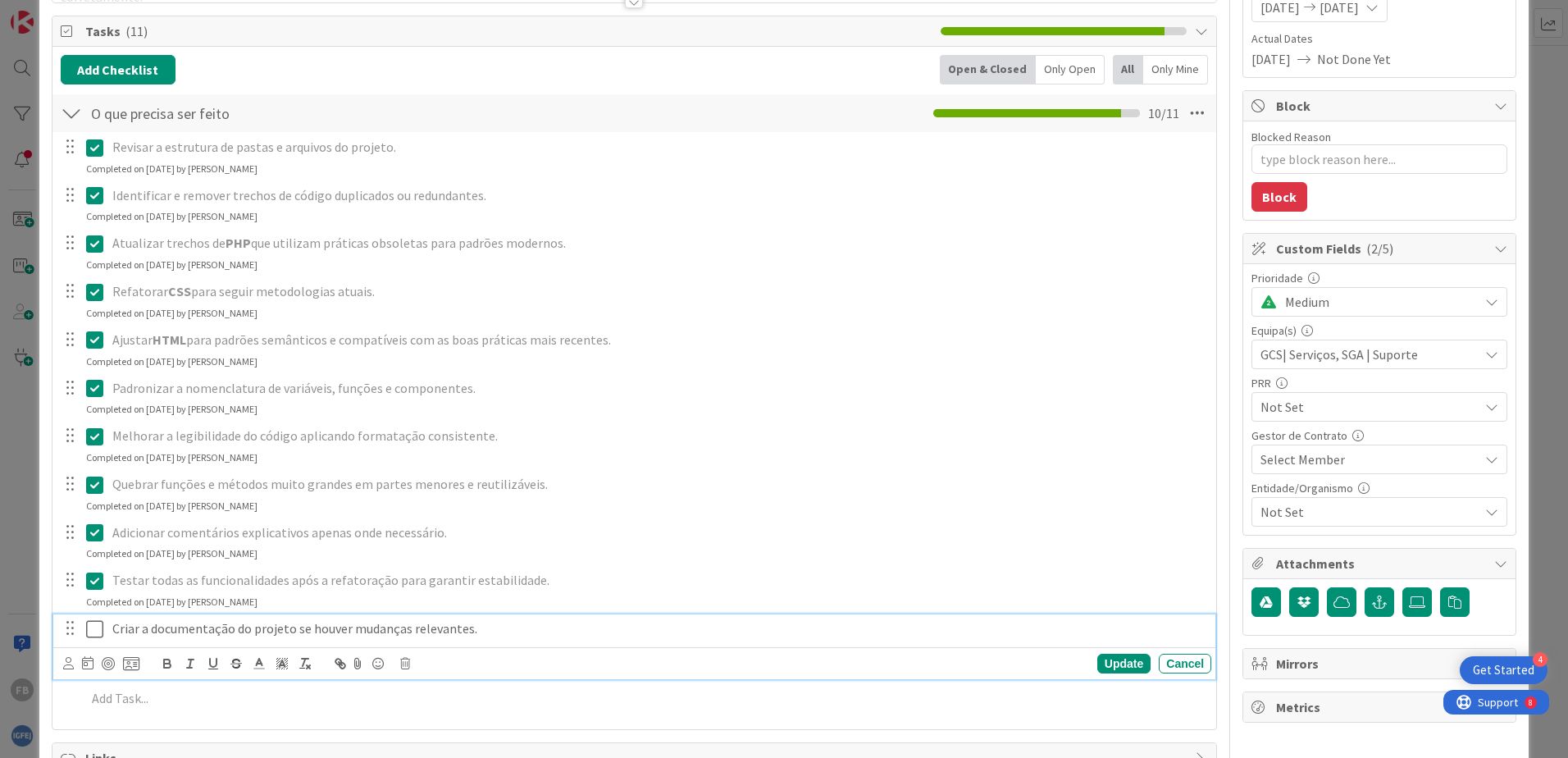
click at [98, 630] on icon at bounding box center [95, 629] width 17 height 20
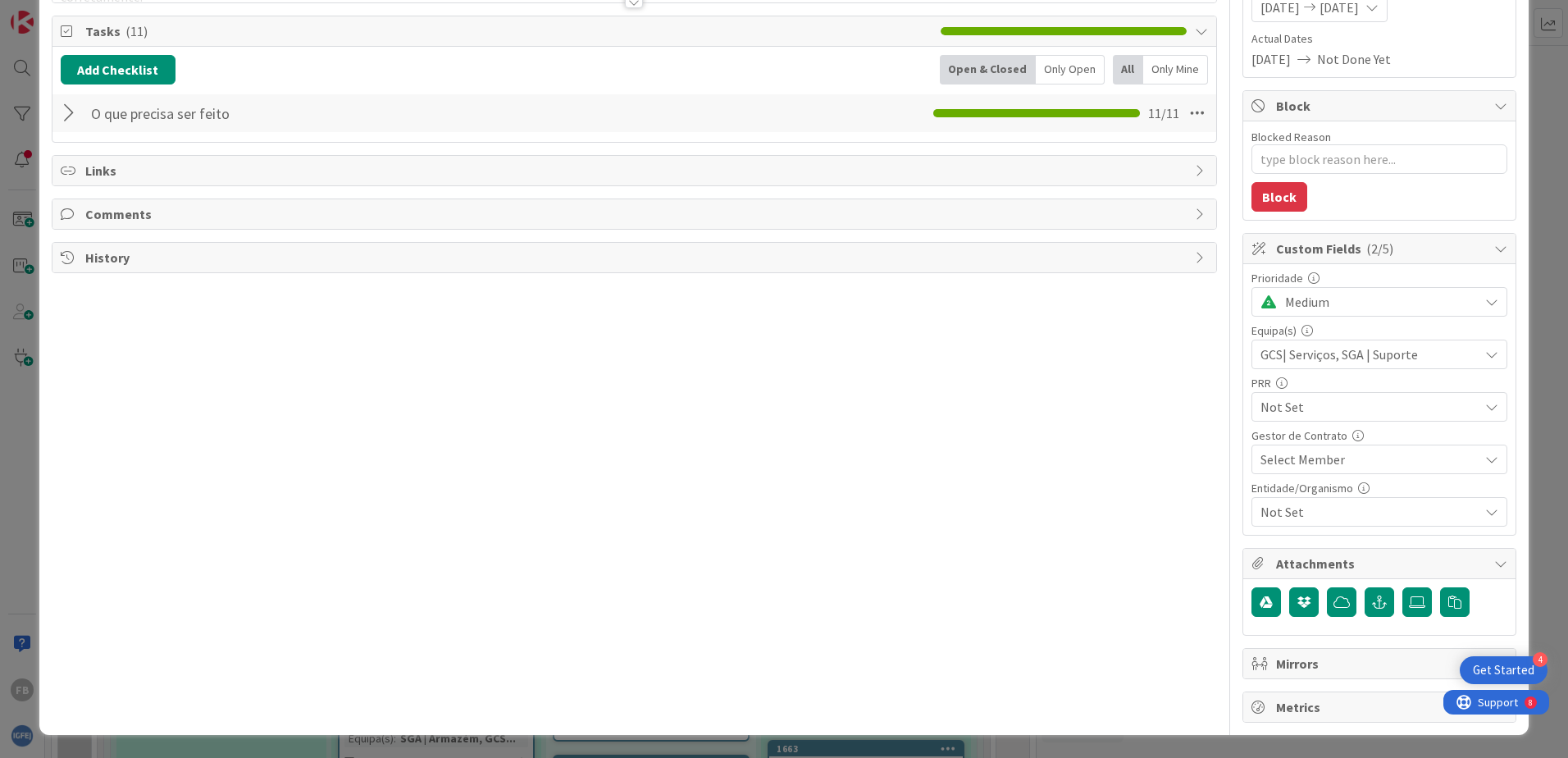
scroll to position [0, 0]
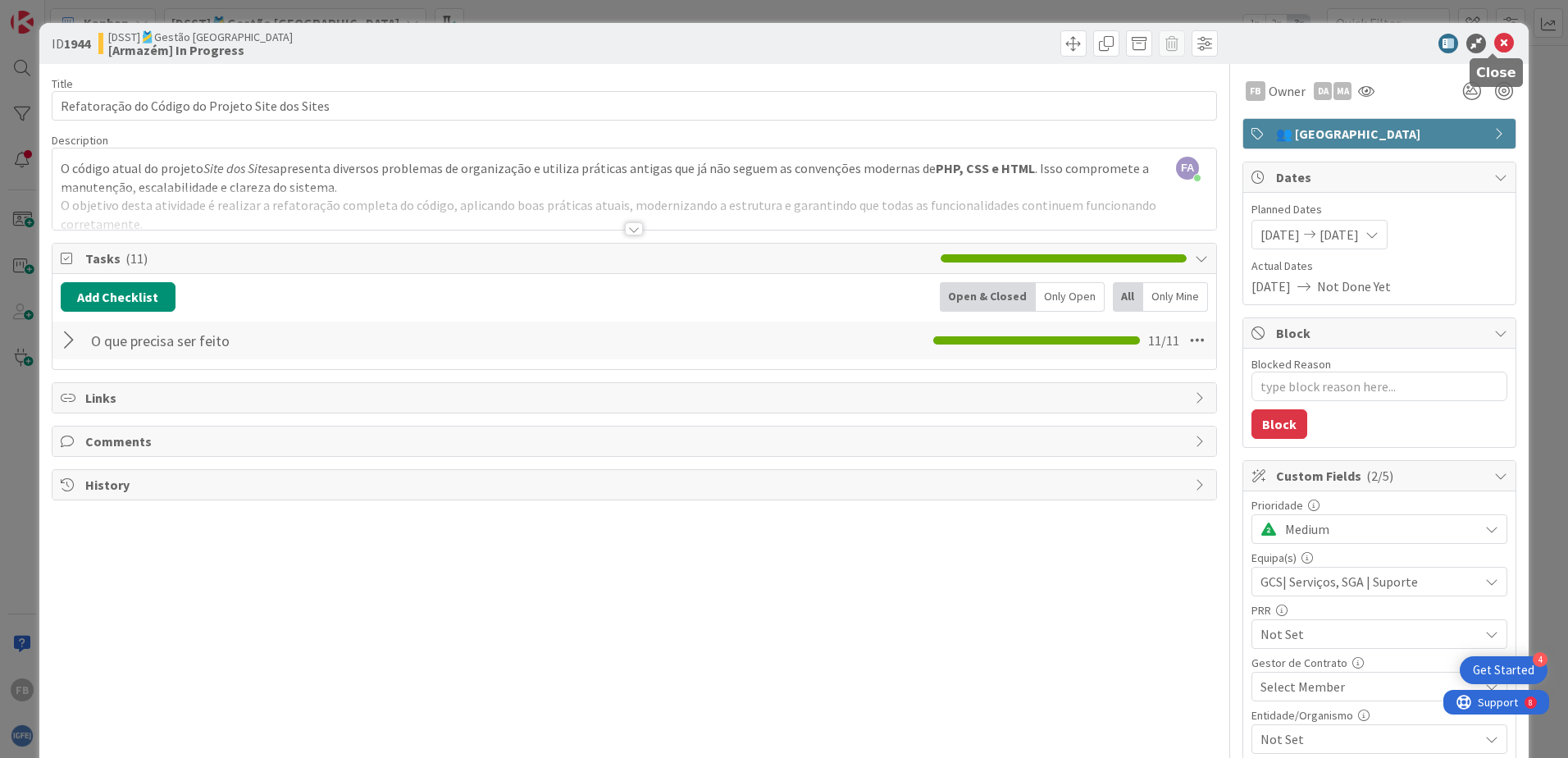
click at [1494, 46] on icon at bounding box center [1504, 43] width 20 height 20
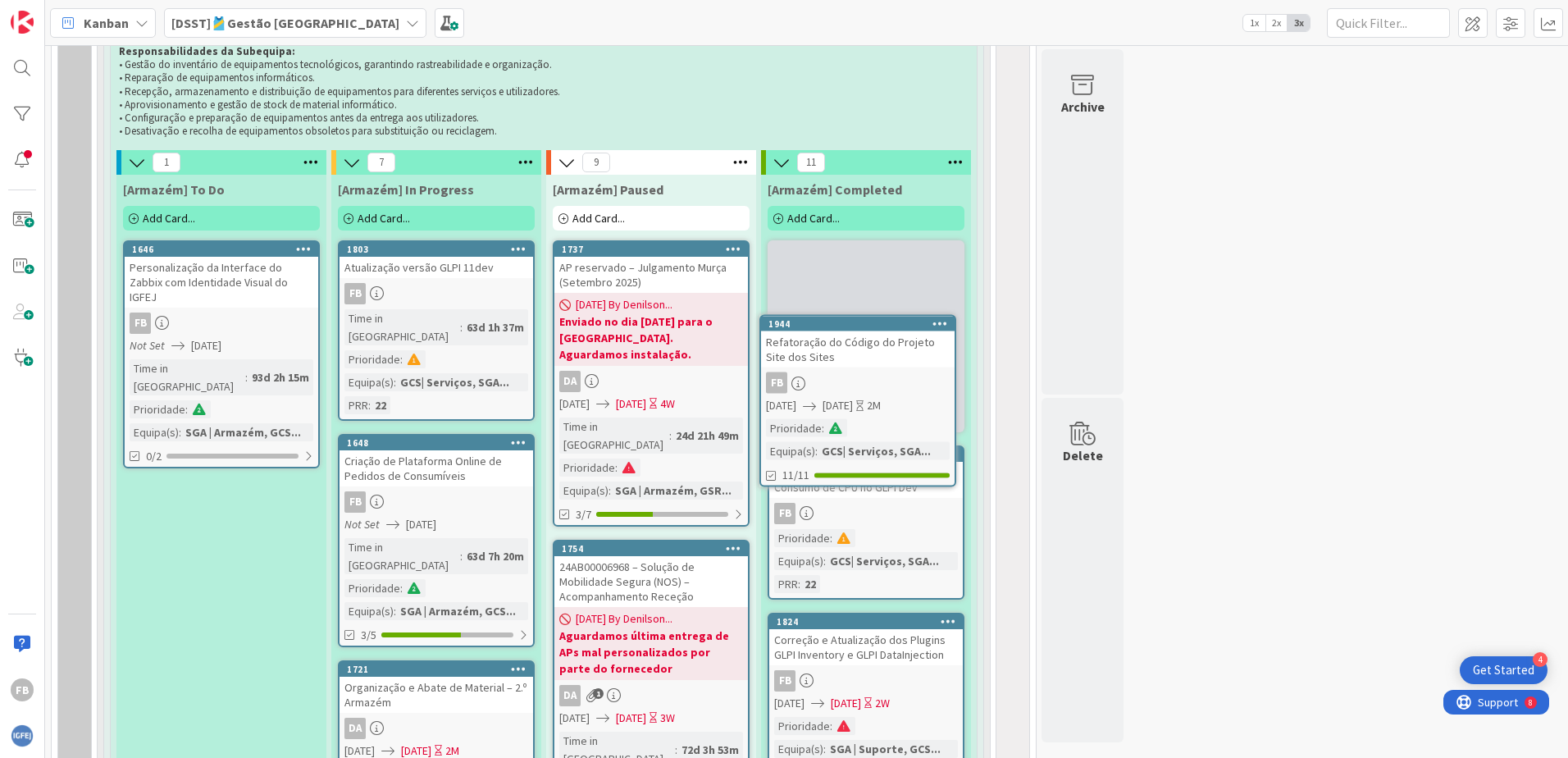
scroll to position [776, 0]
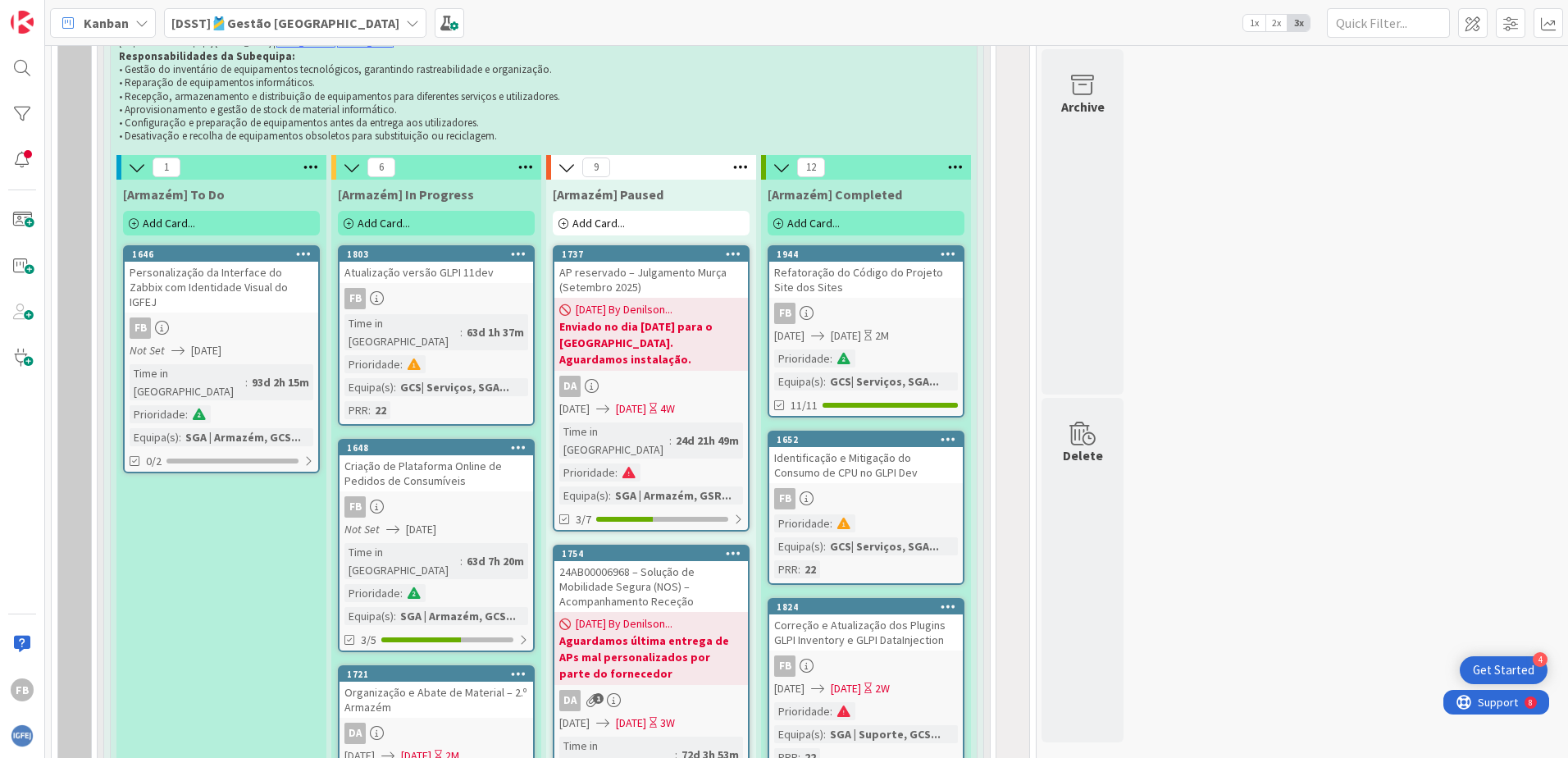
click at [850, 290] on div "Refatoração do Código do Projeto Site dos Sites" at bounding box center [866, 280] width 194 height 36
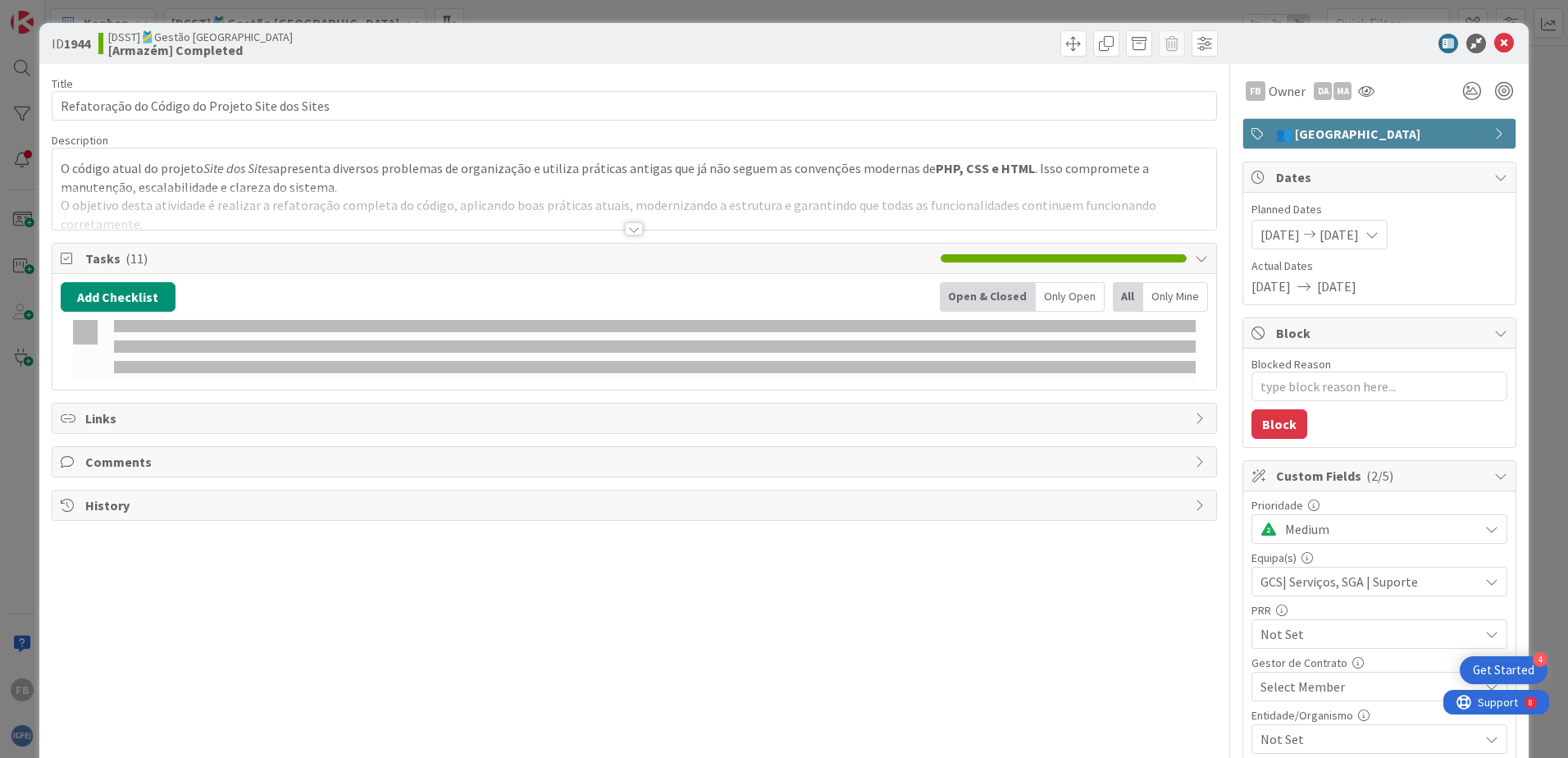
type textarea "x"
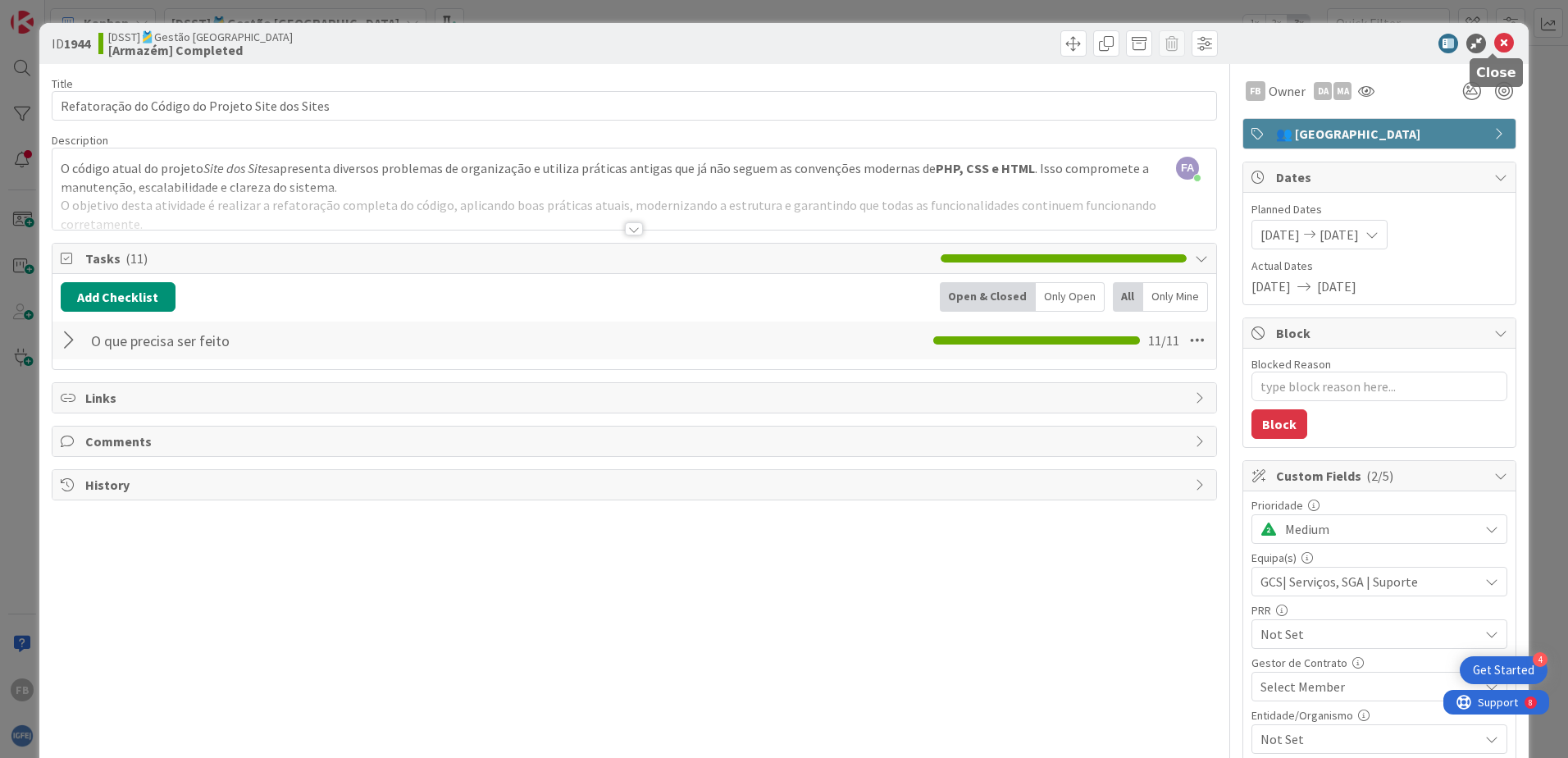
click at [1494, 49] on icon at bounding box center [1504, 43] width 20 height 20
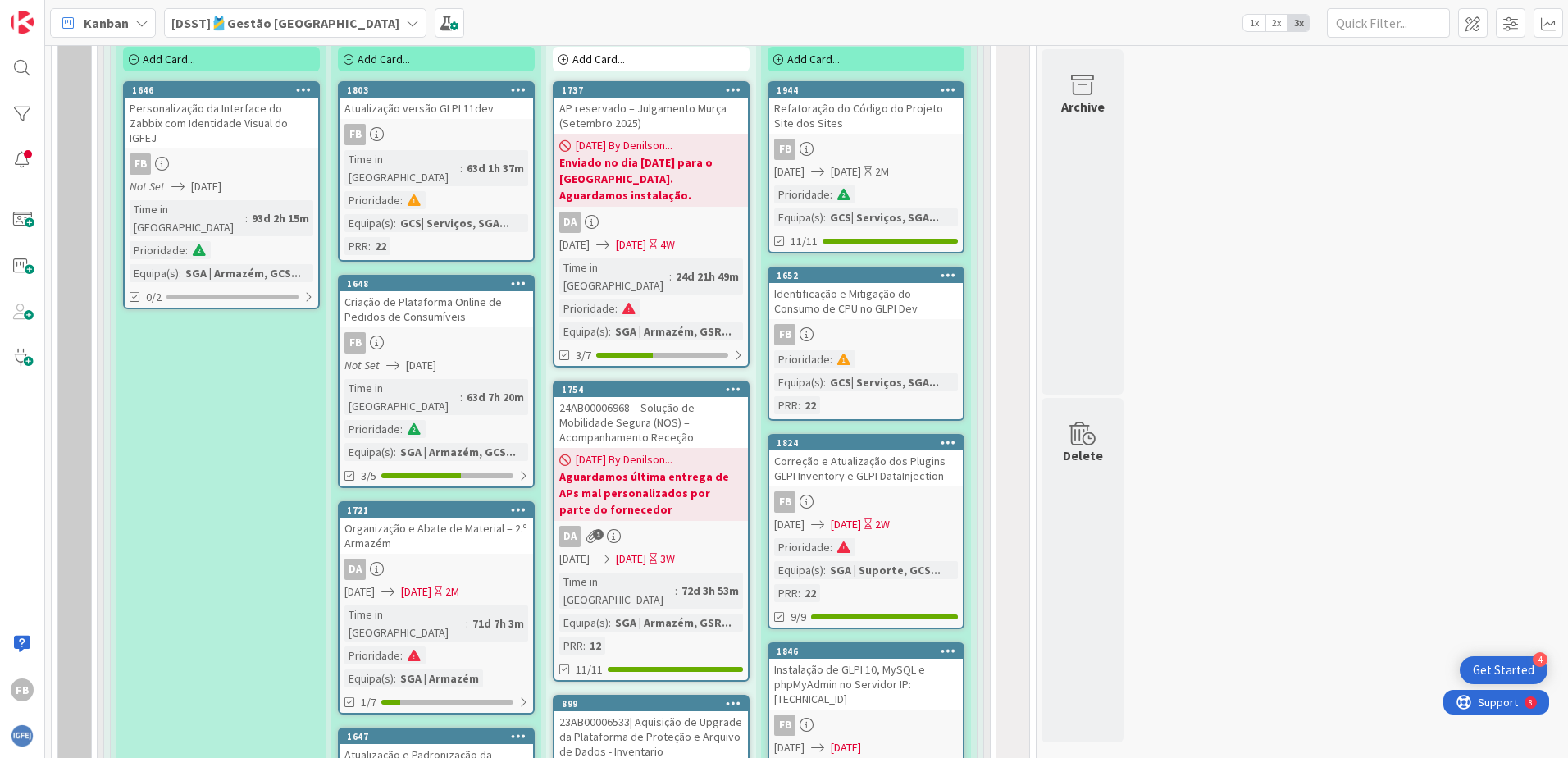
scroll to position [612, 0]
